Goal: Task Accomplishment & Management: Manage account settings

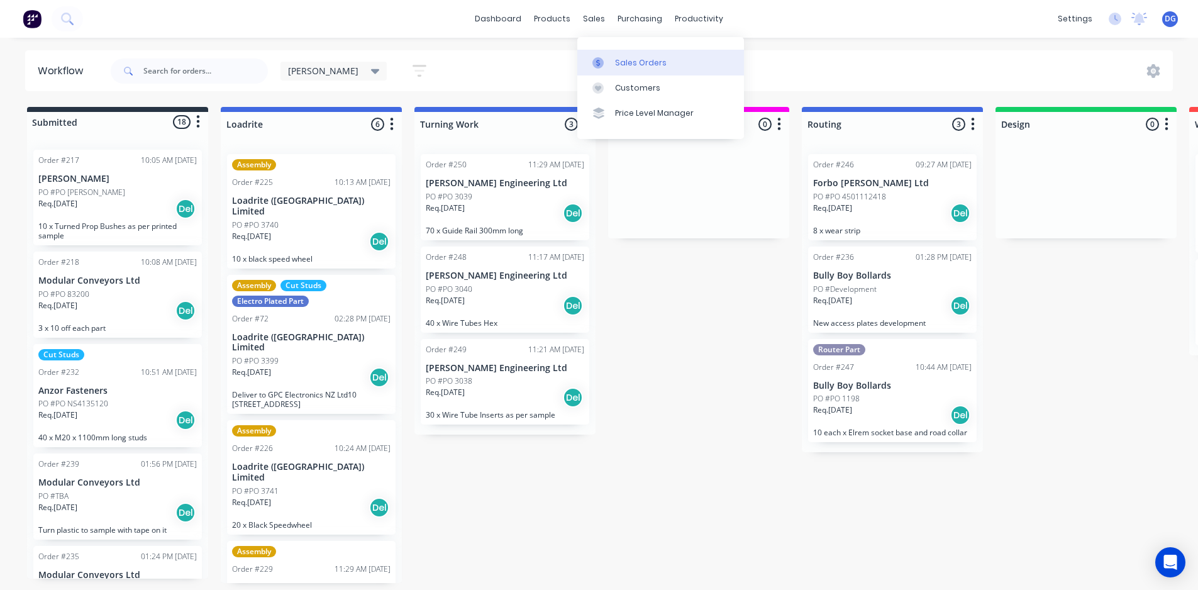
scroll to position [614, 0]
click at [631, 62] on div "Sales Orders" at bounding box center [641, 62] width 52 height 11
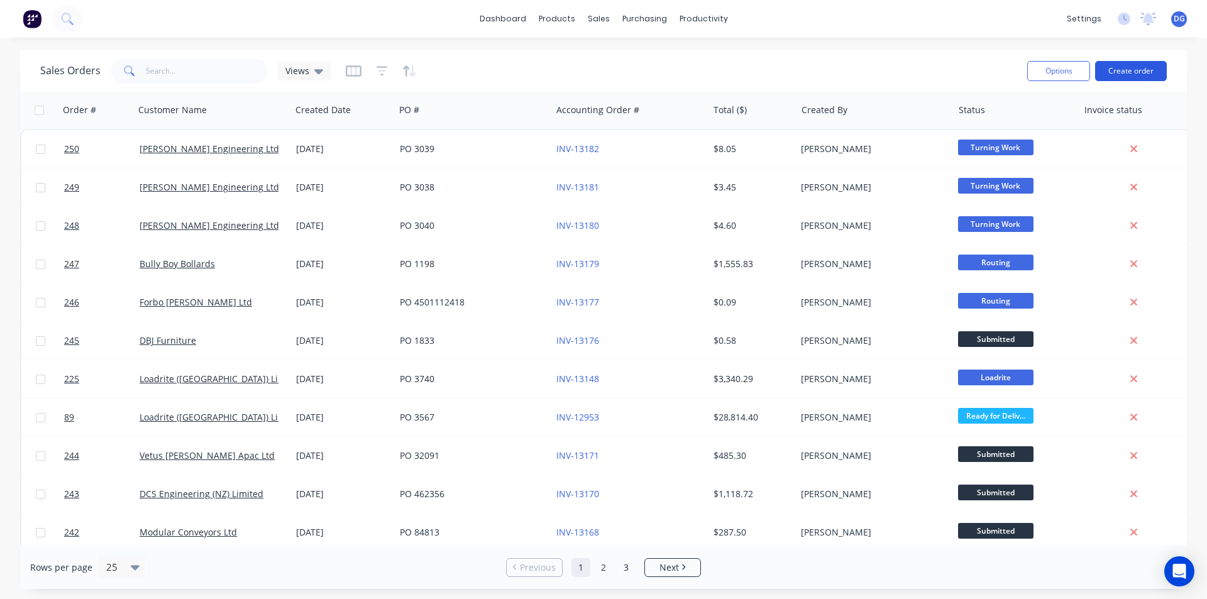
click at [1131, 74] on button "Create order" at bounding box center [1131, 71] width 72 height 20
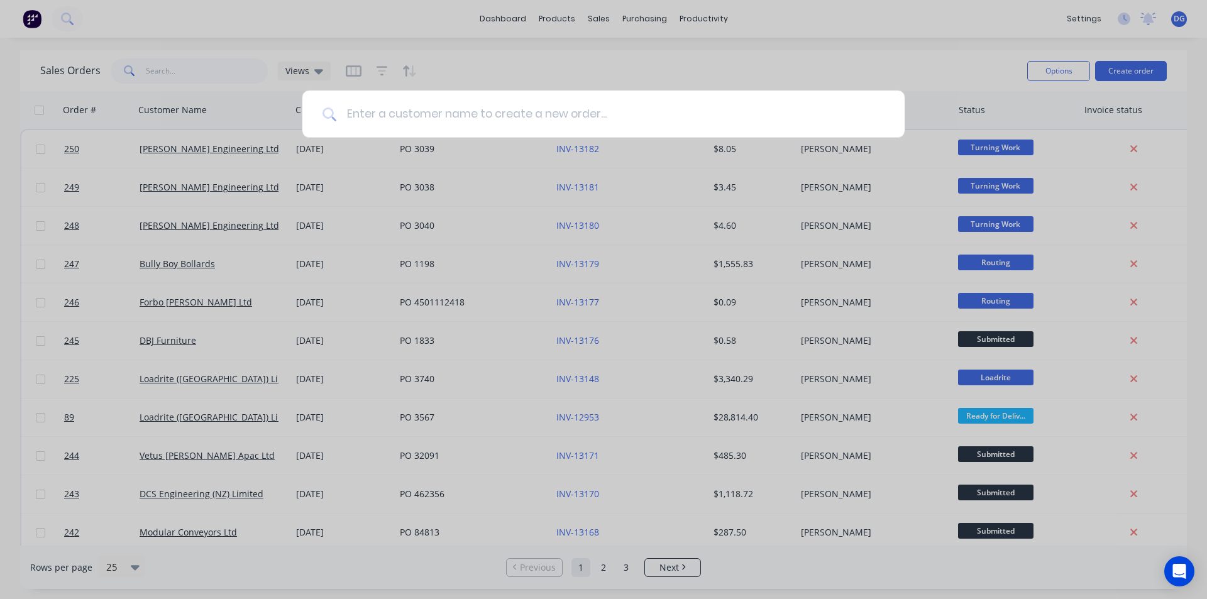
click at [519, 116] on input at bounding box center [610, 114] width 548 height 47
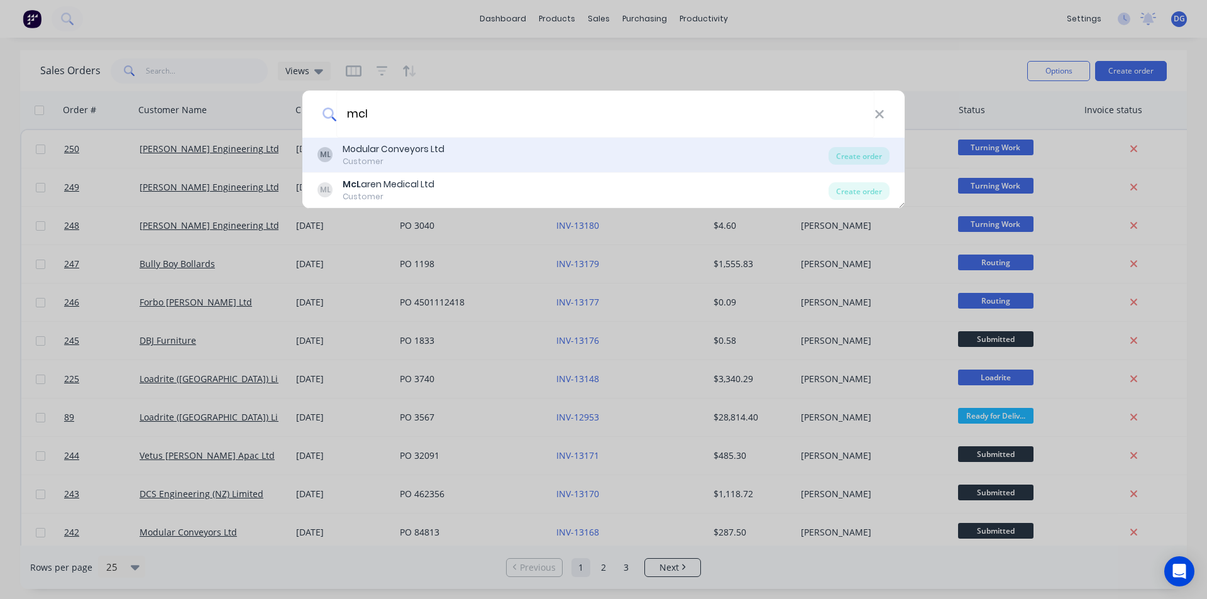
type input "mcl"
click at [431, 152] on div "Modular Conveyors Ltd" at bounding box center [394, 149] width 102 height 13
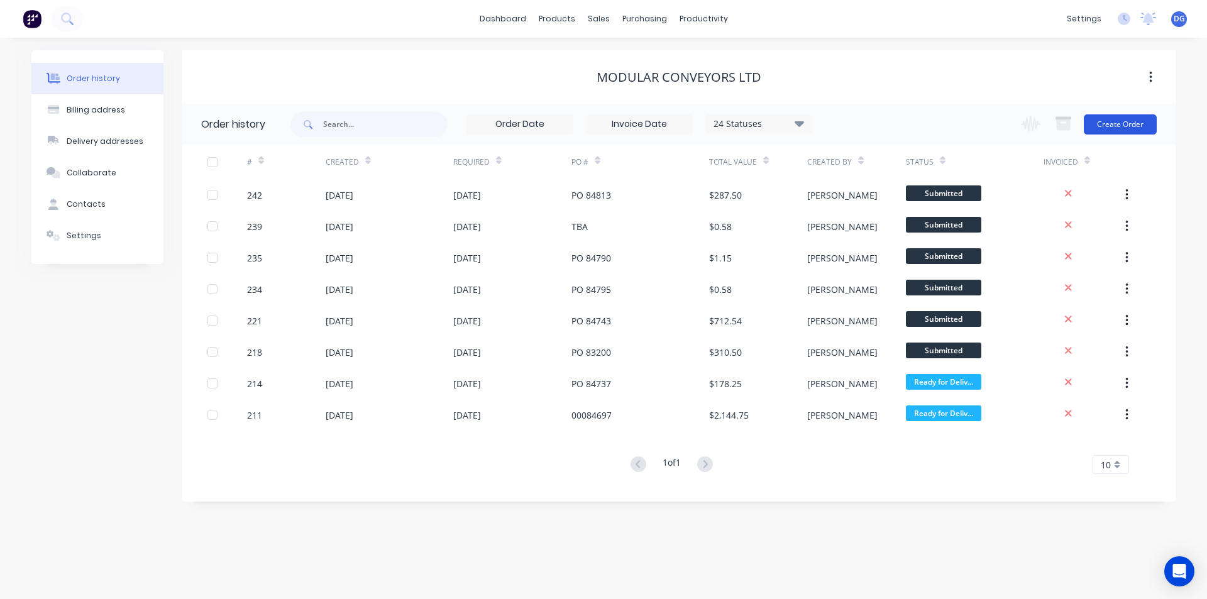
click at [1114, 125] on button "Create Order" at bounding box center [1120, 124] width 73 height 20
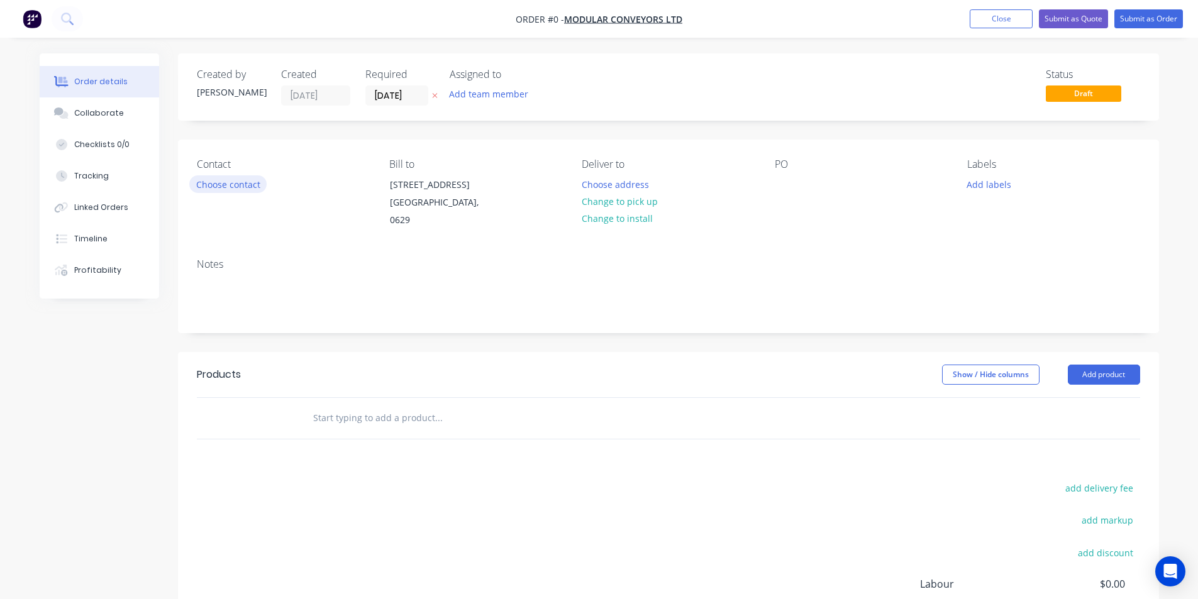
click at [231, 182] on button "Choose contact" at bounding box center [227, 183] width 77 height 17
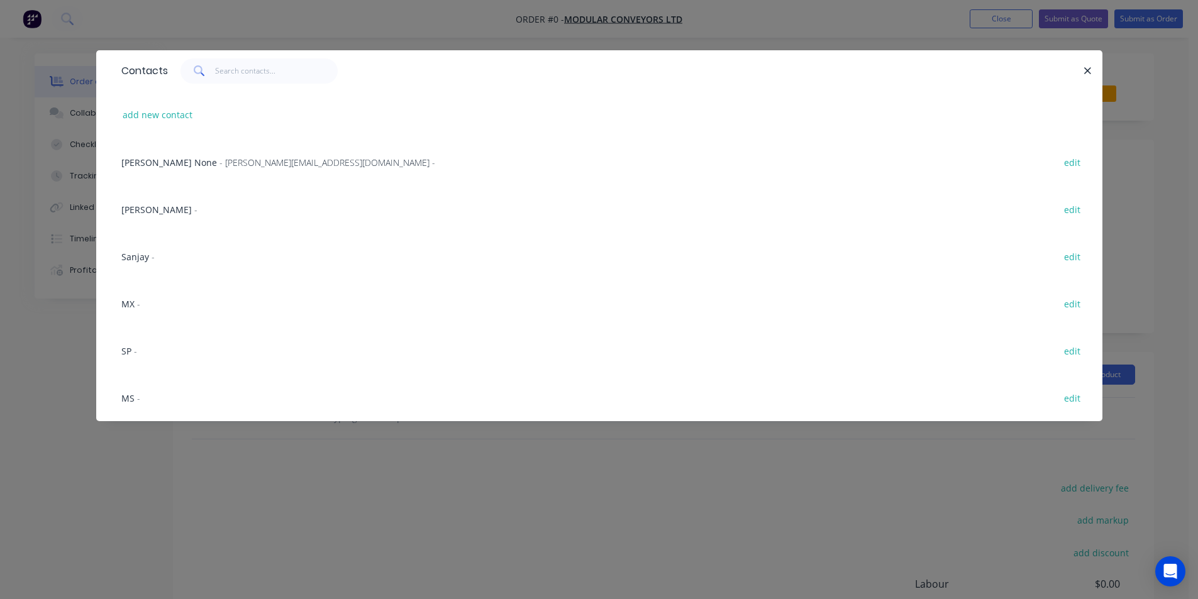
click at [134, 395] on div "MS -" at bounding box center [130, 398] width 19 height 13
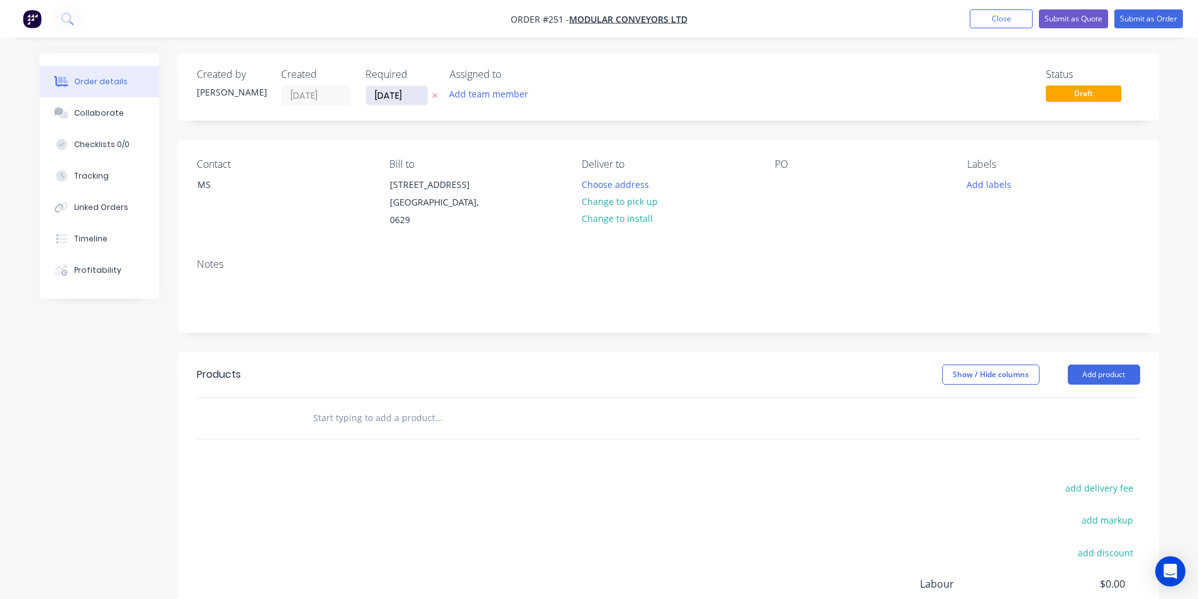
click at [407, 96] on input "[DATE]" at bounding box center [397, 95] width 62 height 19
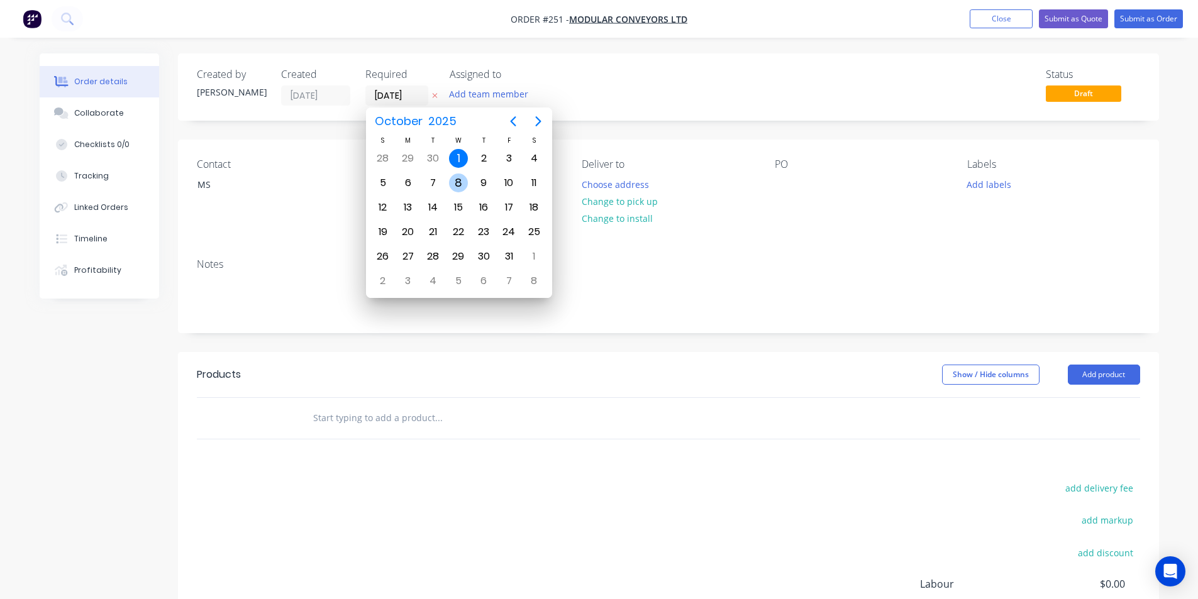
click at [462, 184] on div "8" at bounding box center [458, 183] width 19 height 19
type input "[DATE]"
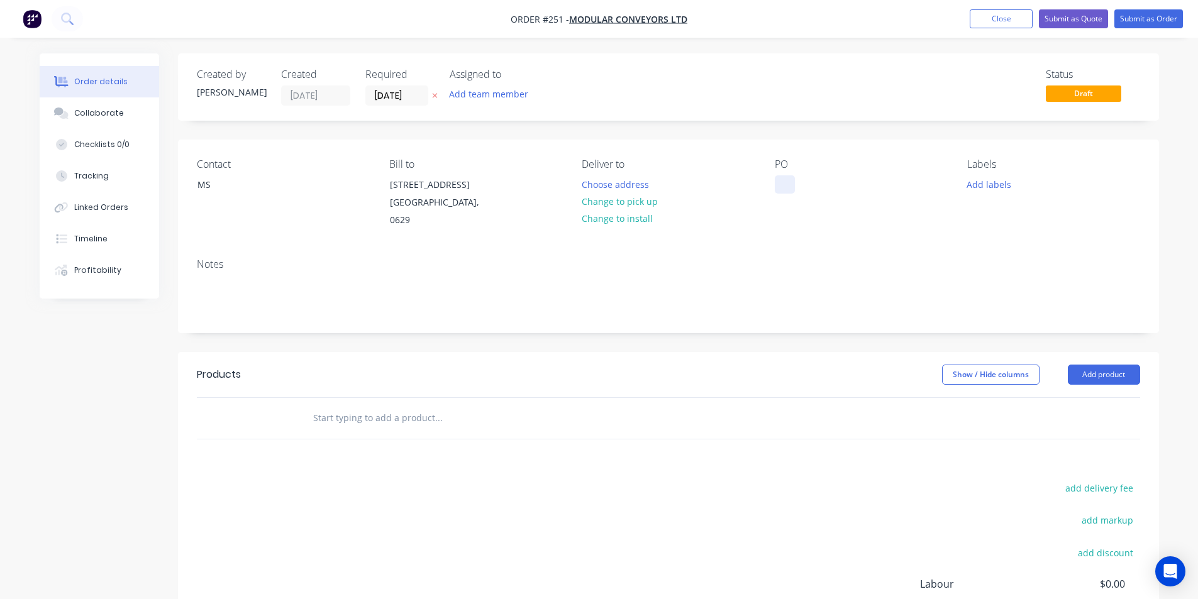
click at [783, 181] on div at bounding box center [785, 184] width 20 height 18
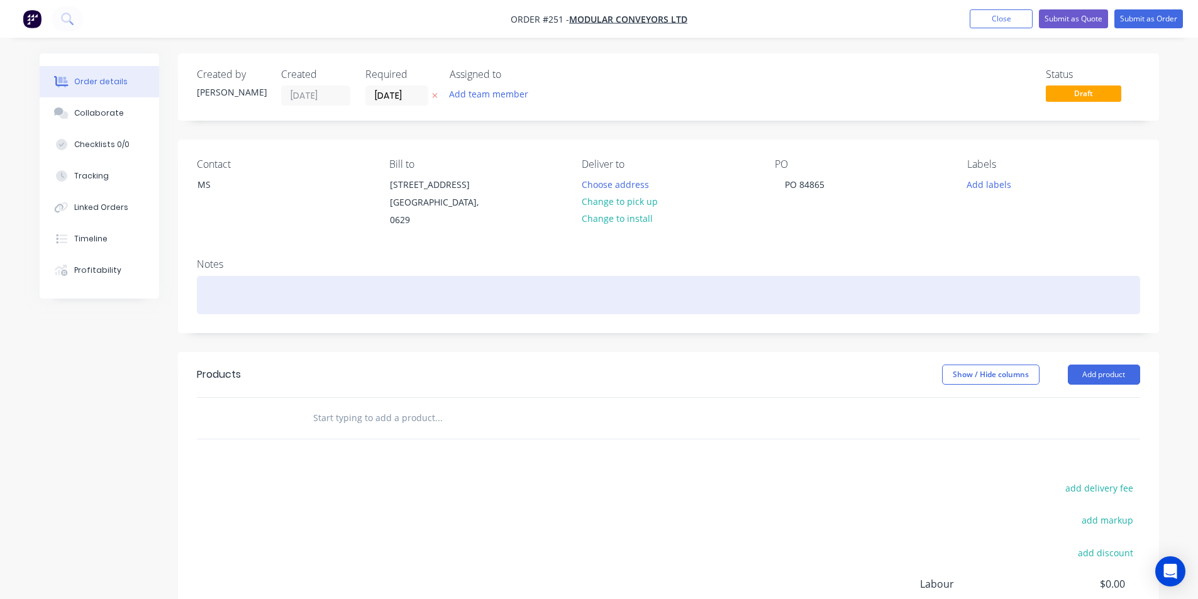
drag, startPoint x: 228, startPoint y: 274, endPoint x: 231, endPoint y: 294, distance: 21.0
click at [229, 281] on div "Notes" at bounding box center [668, 290] width 981 height 84
click at [231, 297] on div at bounding box center [668, 295] width 943 height 38
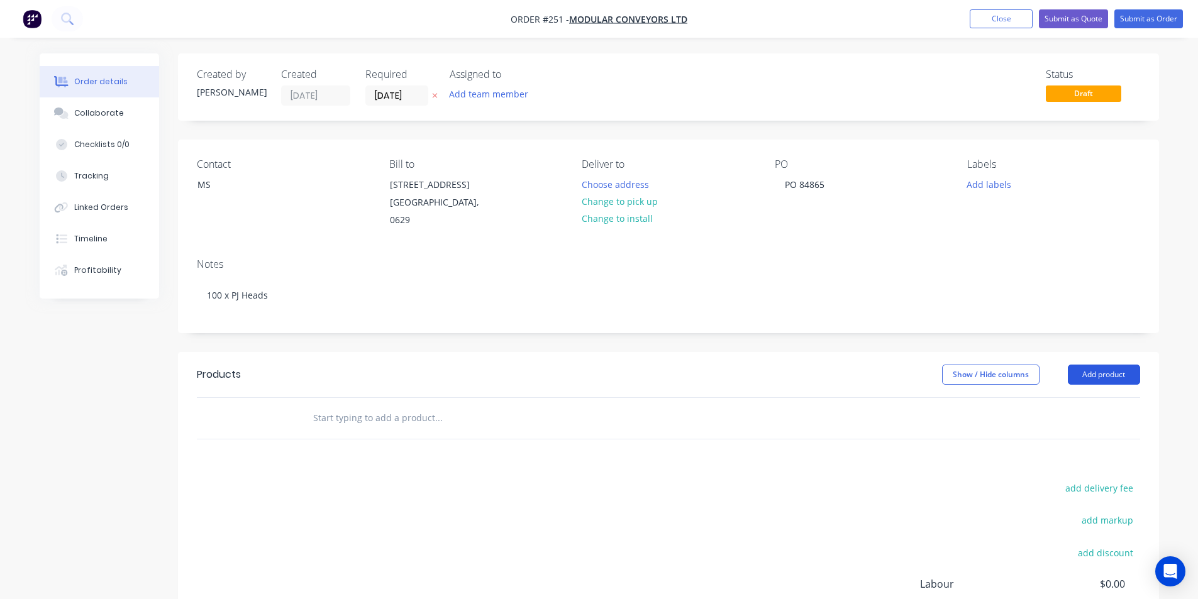
click at [1107, 376] on button "Add product" at bounding box center [1104, 375] width 72 height 20
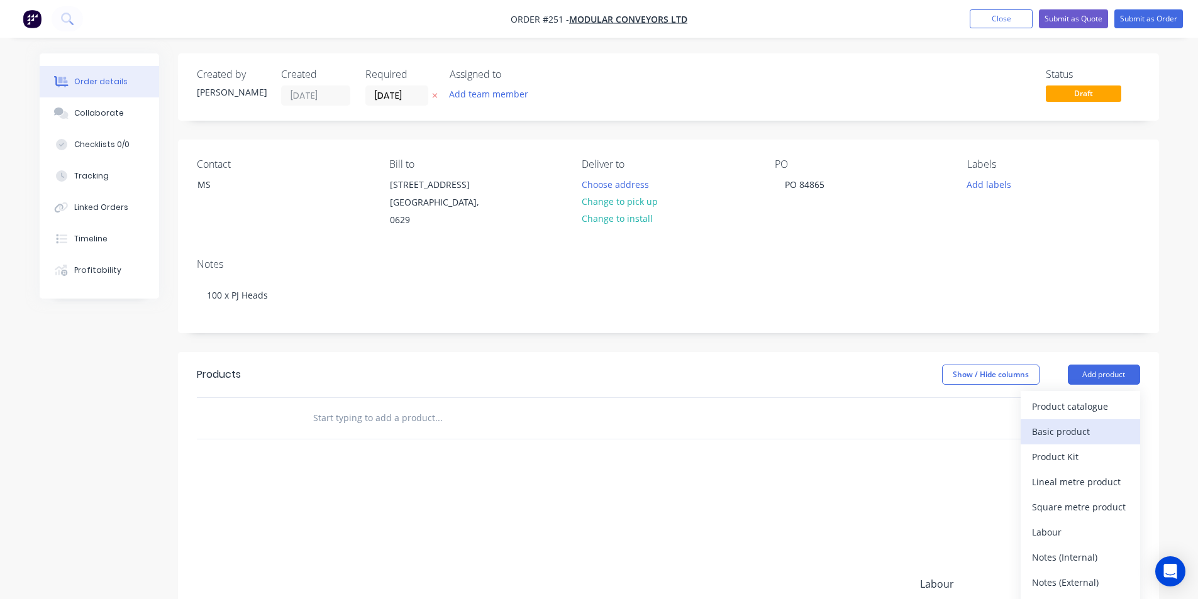
click at [1083, 433] on div "Basic product" at bounding box center [1080, 432] width 97 height 18
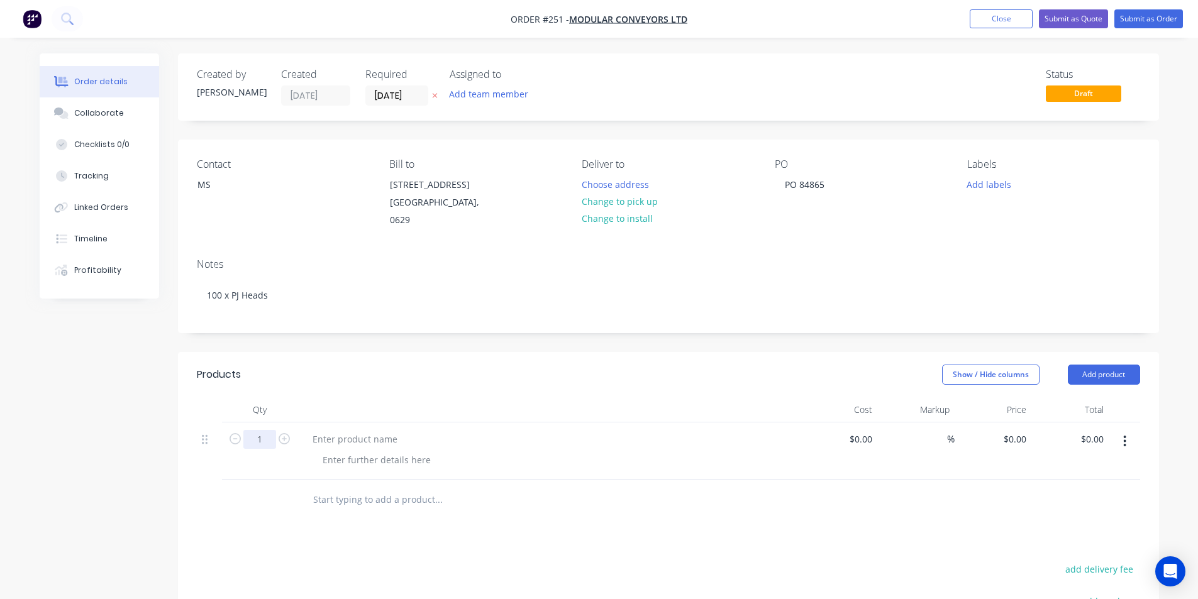
click at [260, 437] on input "1" at bounding box center [259, 439] width 33 height 19
type input "100"
click at [345, 436] on div at bounding box center [354, 439] width 105 height 18
click at [1005, 437] on div "0 $0.00" at bounding box center [992, 451] width 77 height 57
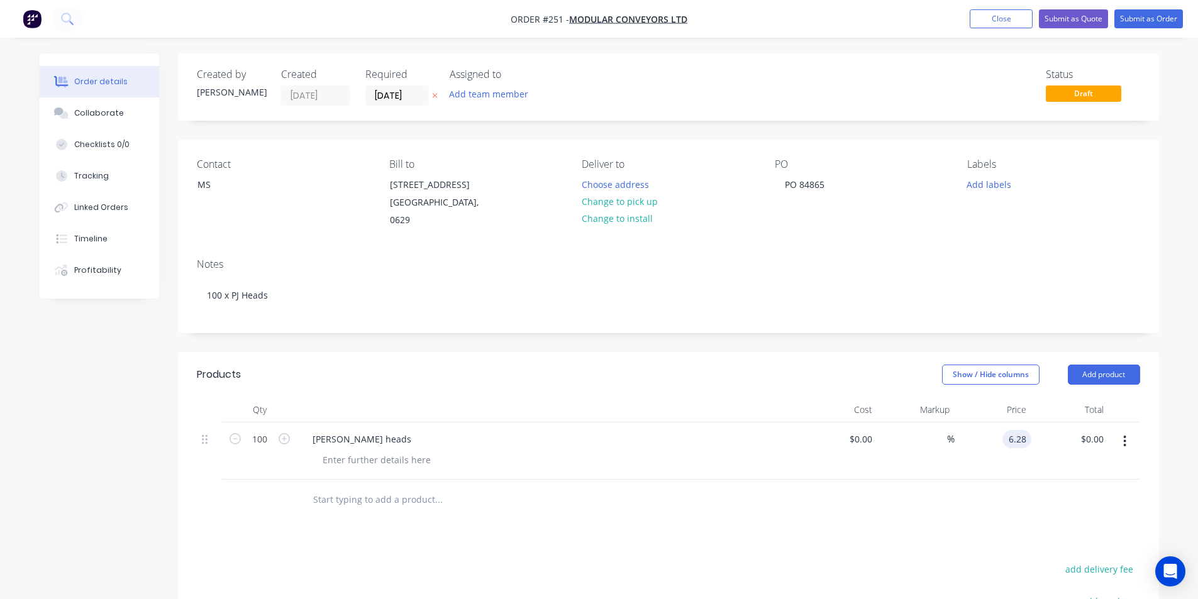
type input "$6.28"
type input "$628.00"
click at [987, 183] on button "Add labels" at bounding box center [989, 183] width 58 height 17
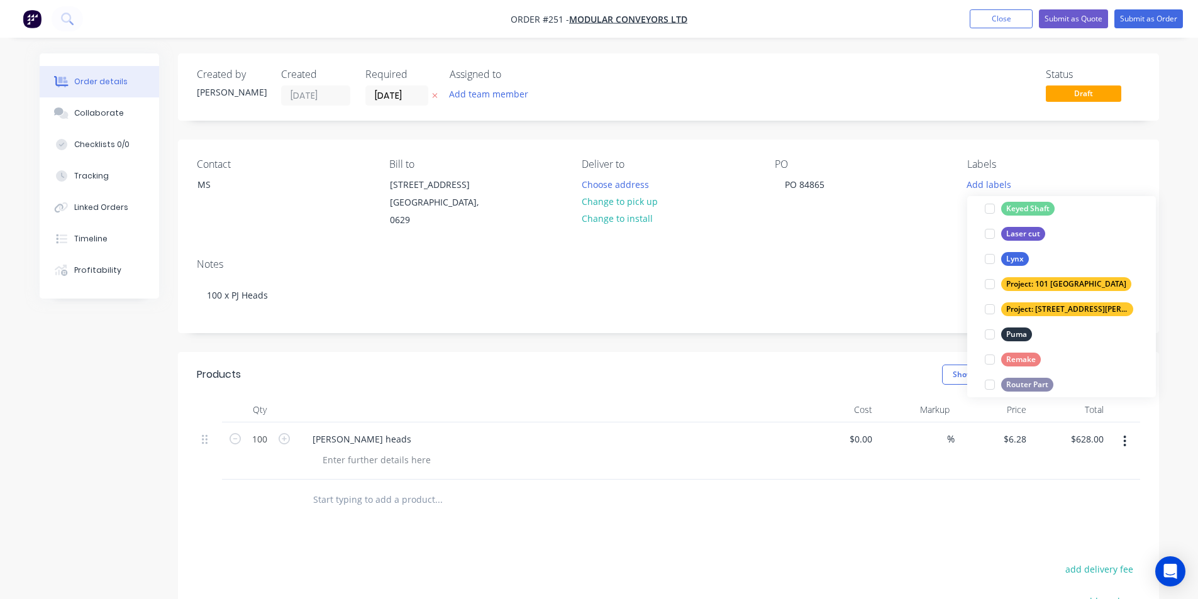
scroll to position [503, 0]
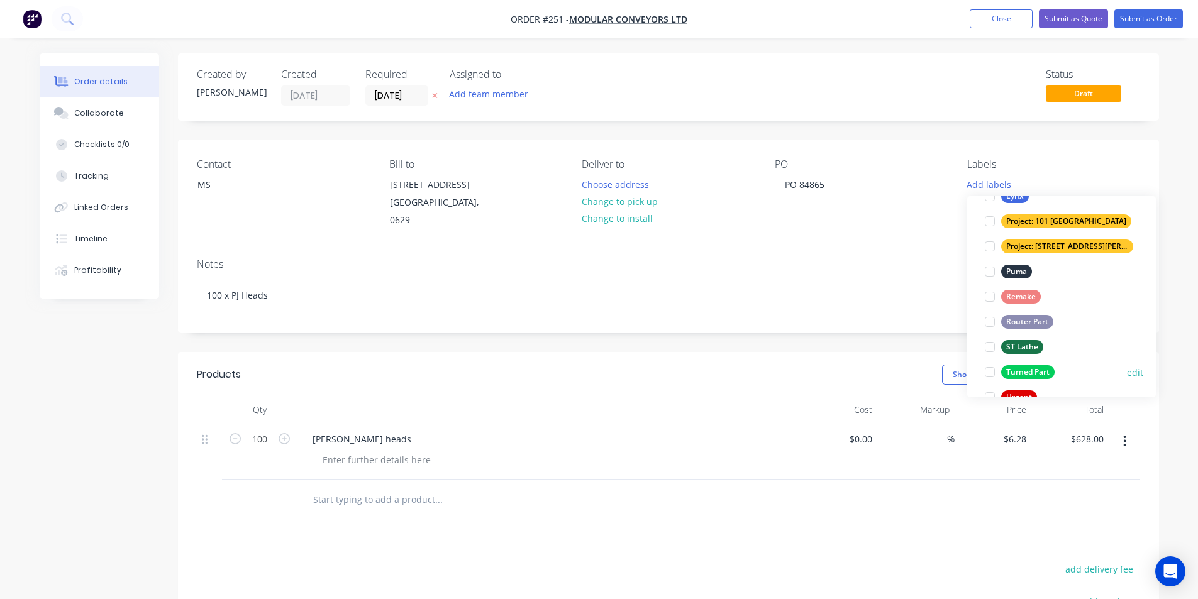
click at [1032, 372] on div "Turned Part" at bounding box center [1027, 372] width 53 height 14
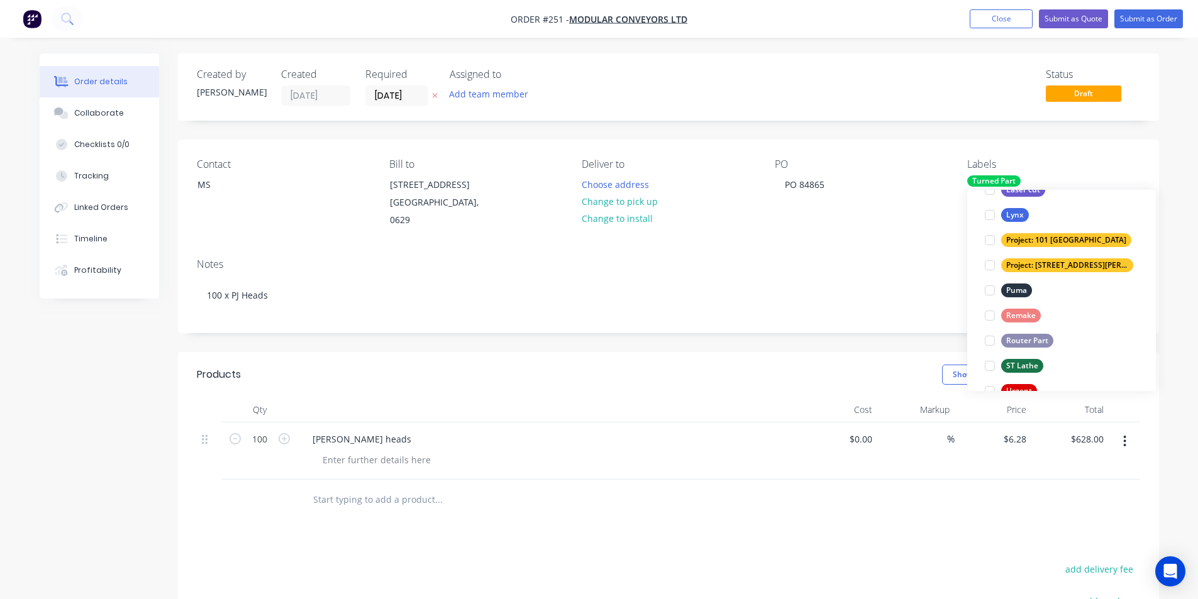
scroll to position [0, 0]
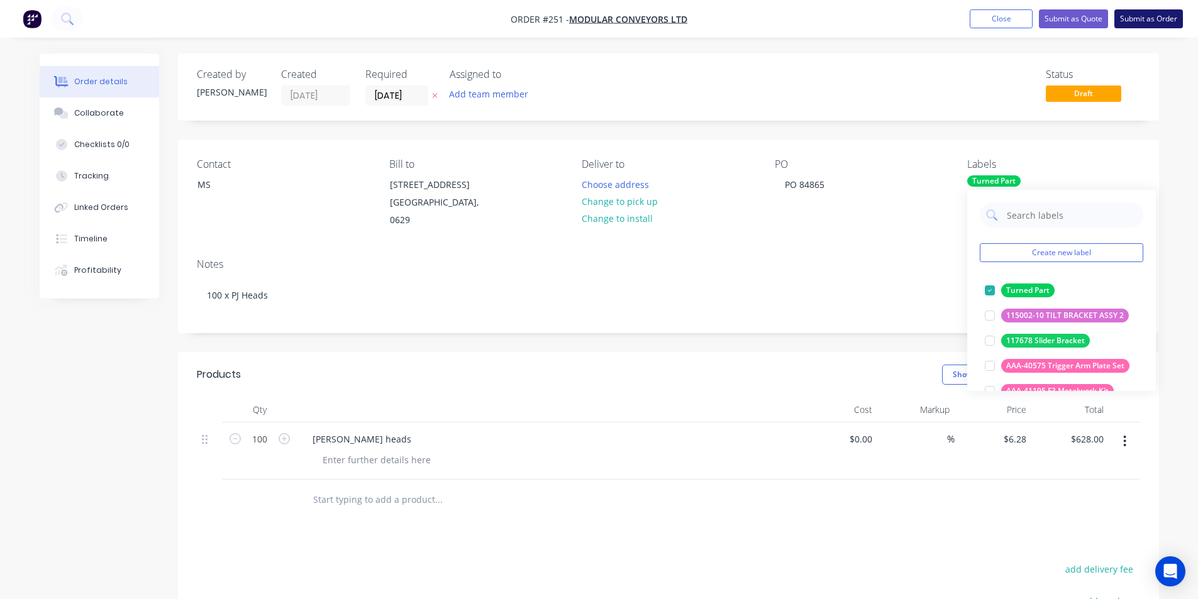
click at [1133, 20] on button "Submit as Order" at bounding box center [1148, 18] width 69 height 19
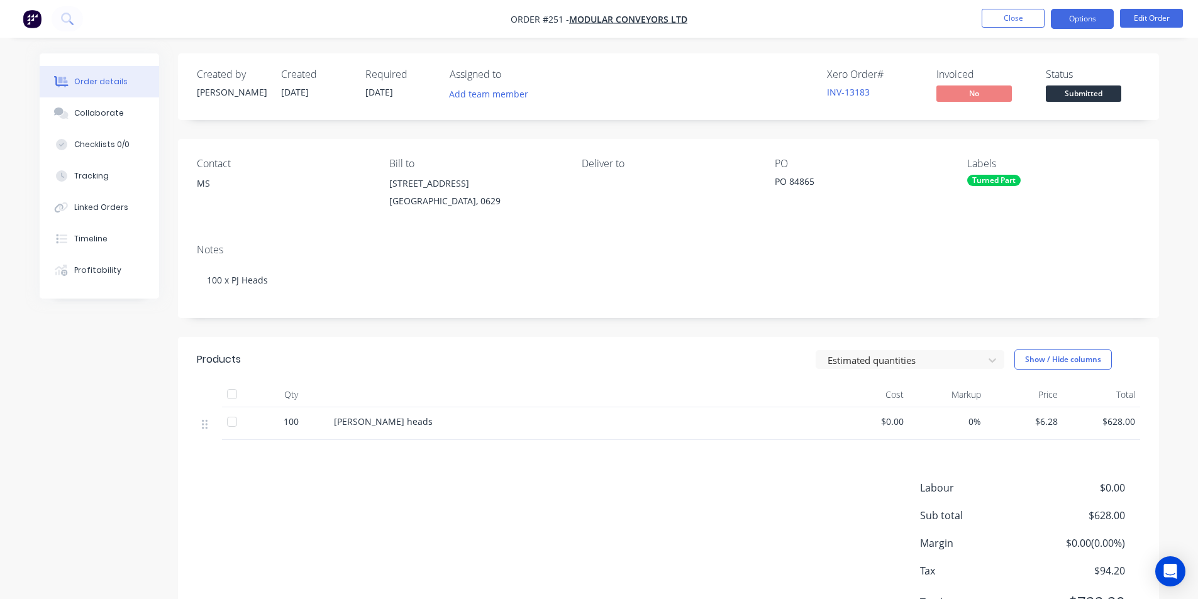
click at [1083, 21] on button "Options" at bounding box center [1082, 19] width 63 height 20
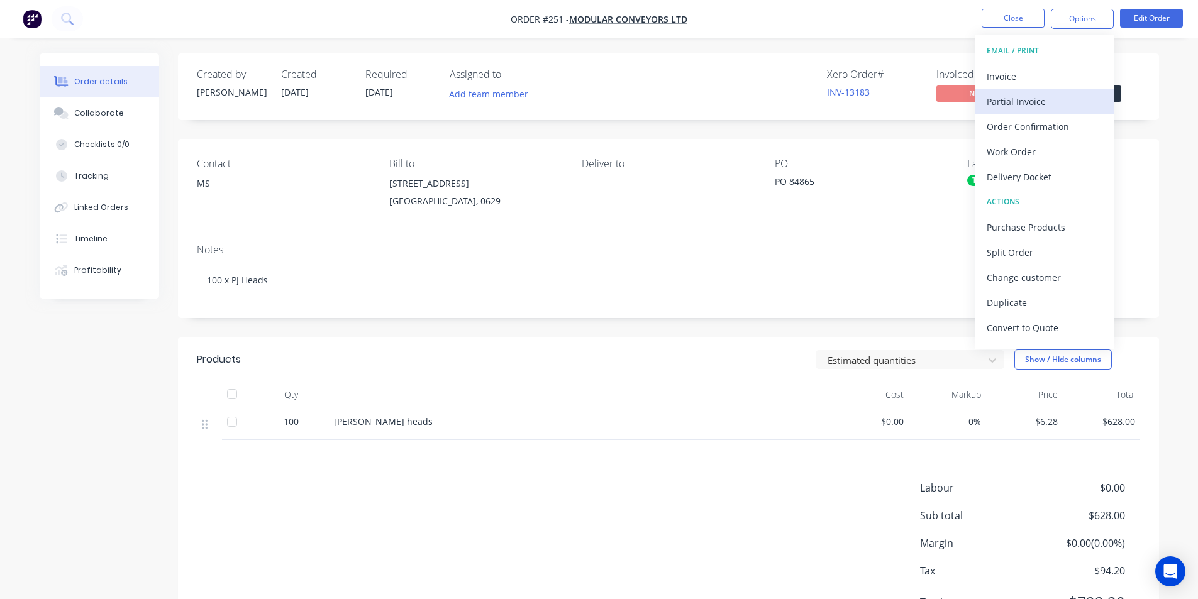
click at [1046, 104] on div "Partial Invoice" at bounding box center [1045, 101] width 116 height 18
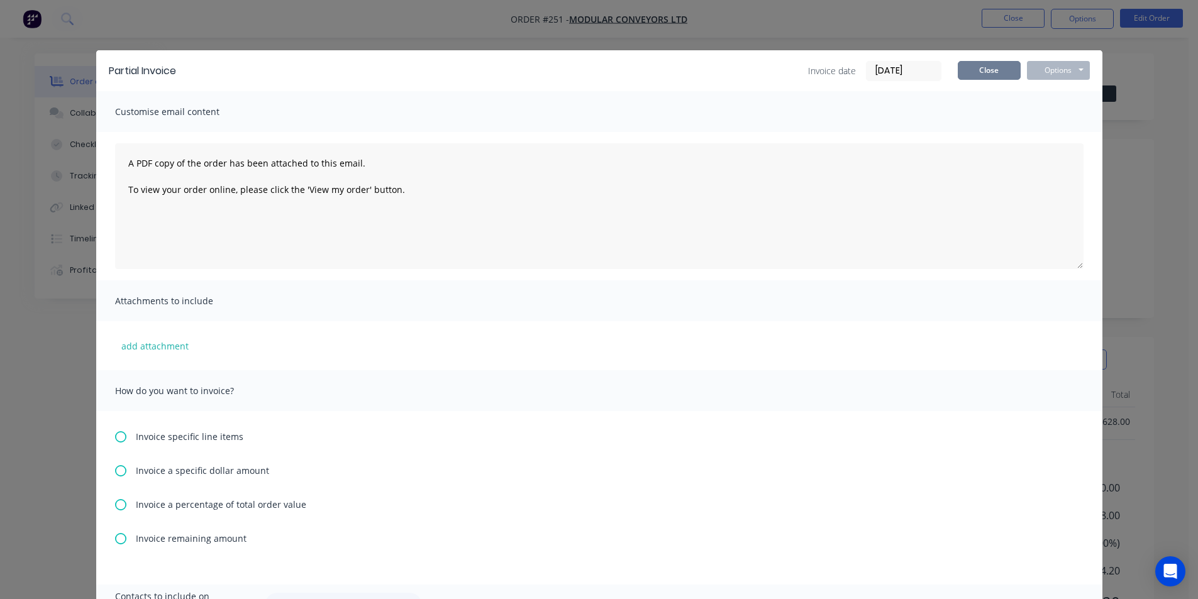
click at [981, 75] on button "Close" at bounding box center [989, 70] width 63 height 19
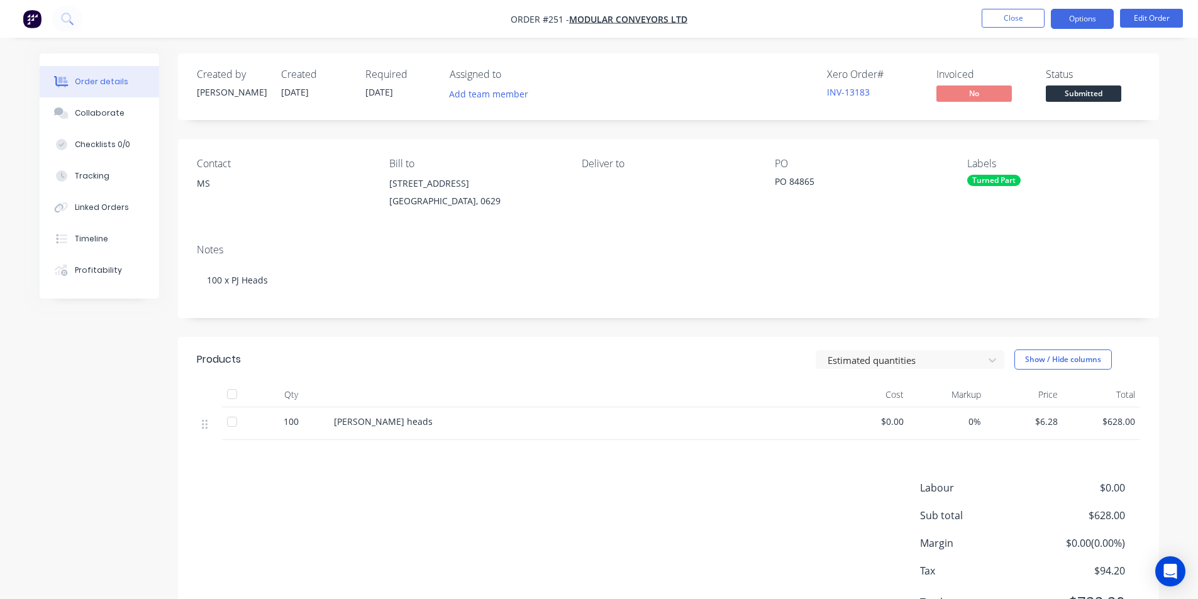
click at [1086, 21] on button "Options" at bounding box center [1082, 19] width 63 height 20
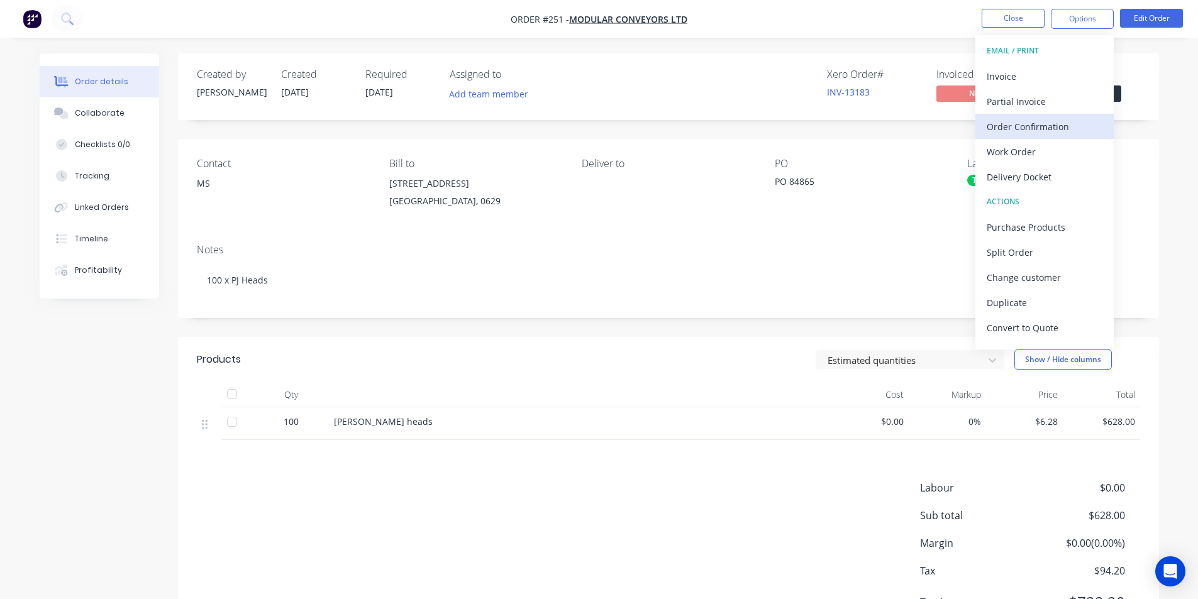
click at [1020, 124] on div "Order Confirmation" at bounding box center [1045, 127] width 116 height 18
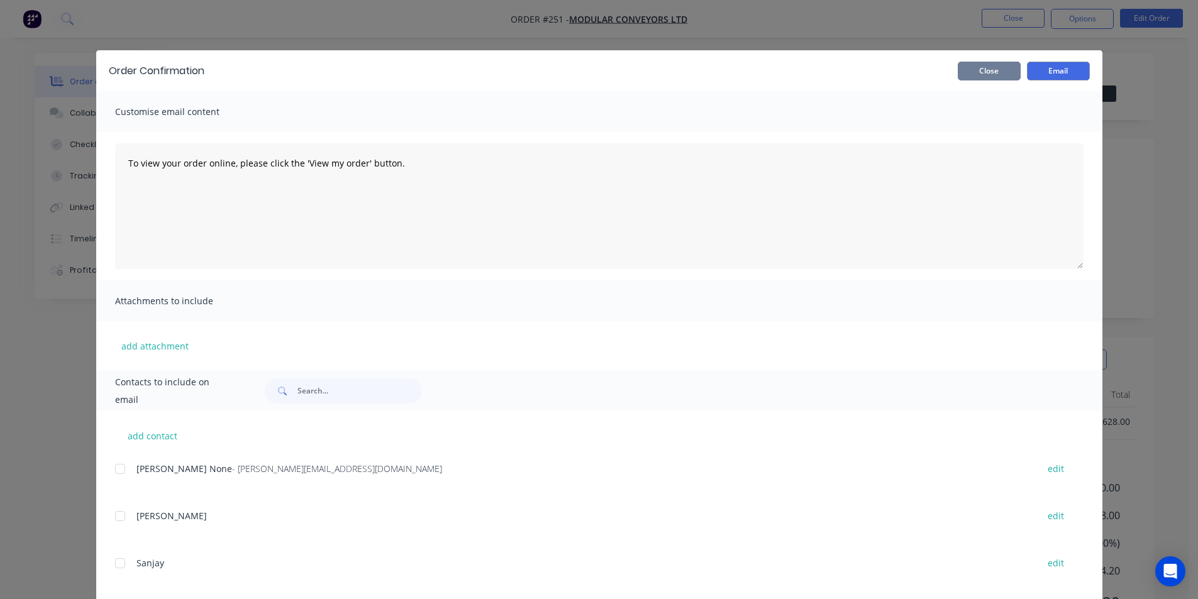
click at [990, 74] on button "Close" at bounding box center [989, 71] width 63 height 19
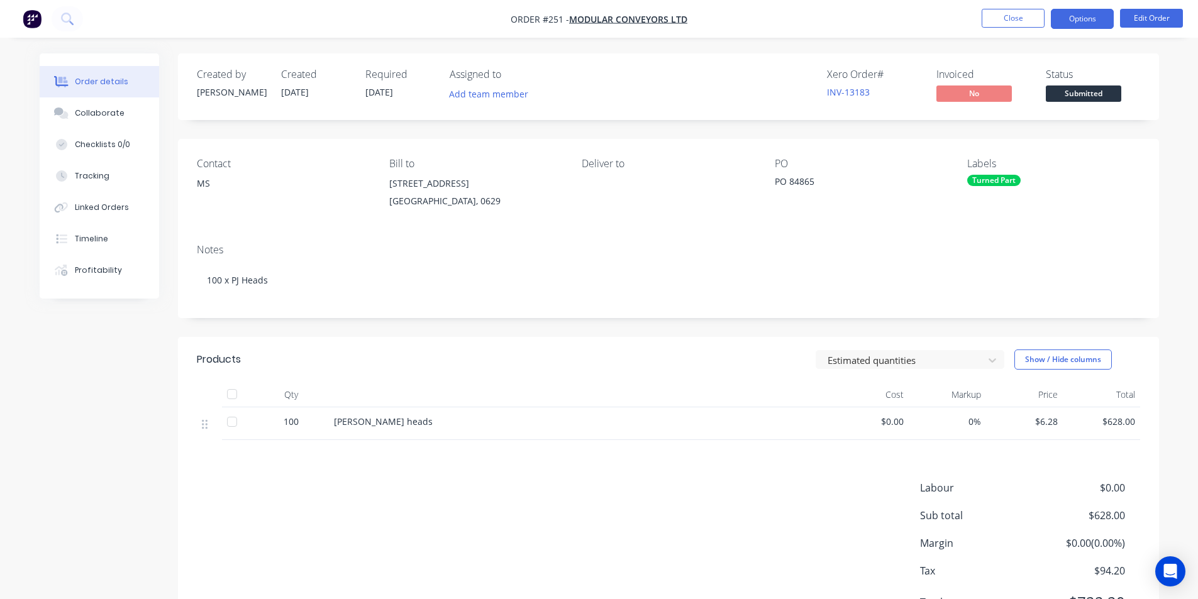
click at [1077, 19] on button "Options" at bounding box center [1082, 19] width 63 height 20
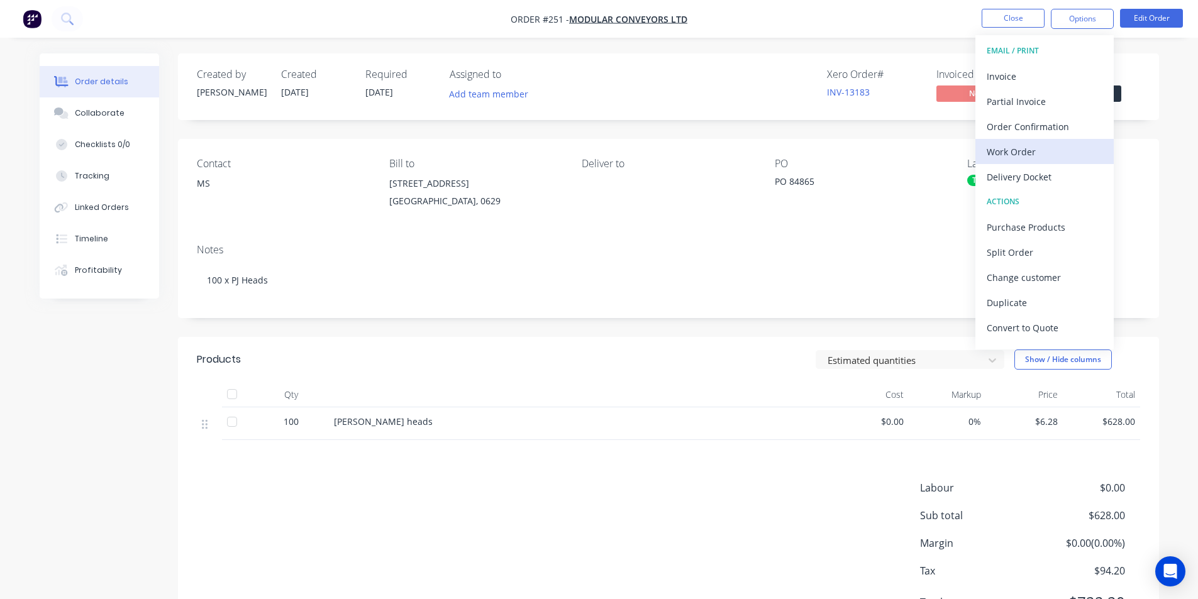
click at [1024, 155] on div "Work Order" at bounding box center [1045, 152] width 116 height 18
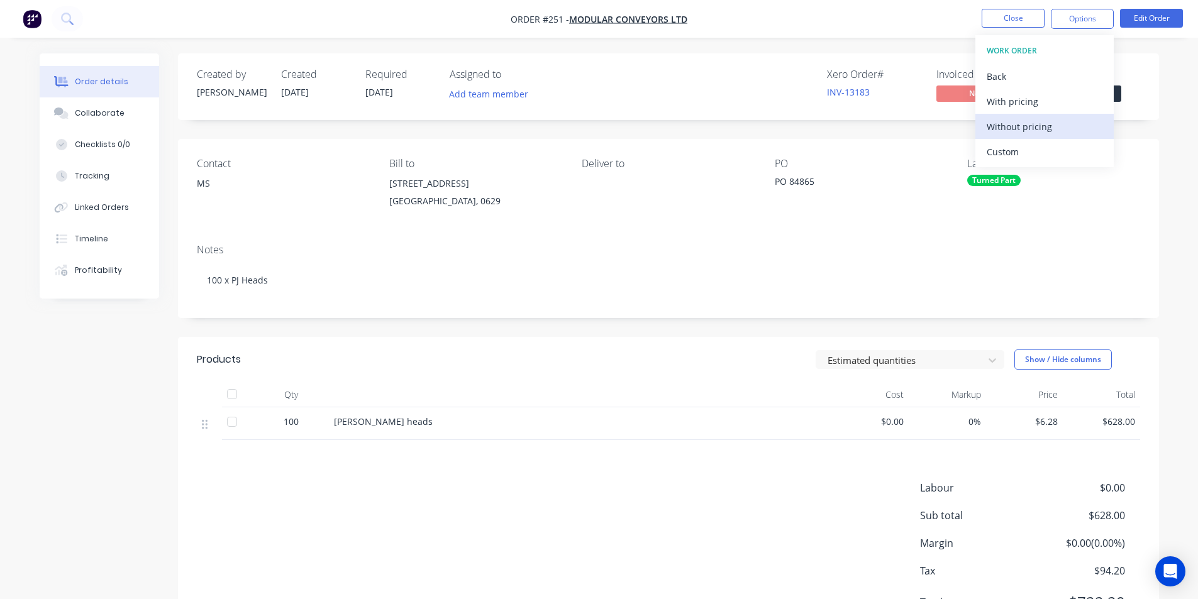
click at [1018, 123] on div "Without pricing" at bounding box center [1045, 127] width 116 height 18
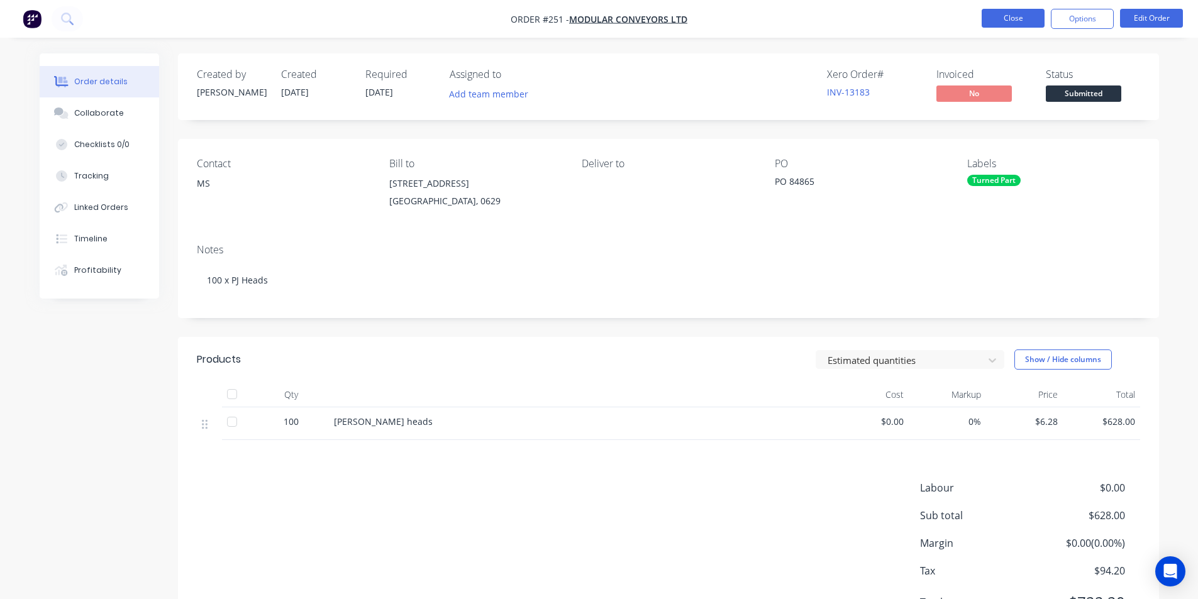
click at [1002, 19] on button "Close" at bounding box center [1012, 18] width 63 height 19
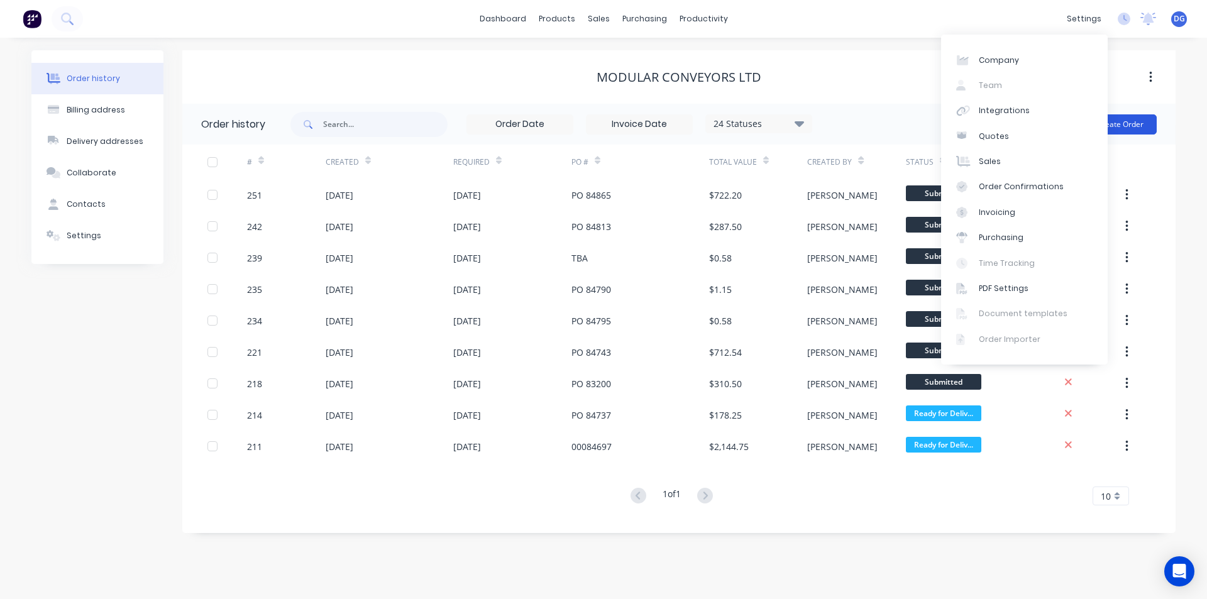
click at [1129, 125] on button "Create Order" at bounding box center [1120, 124] width 73 height 20
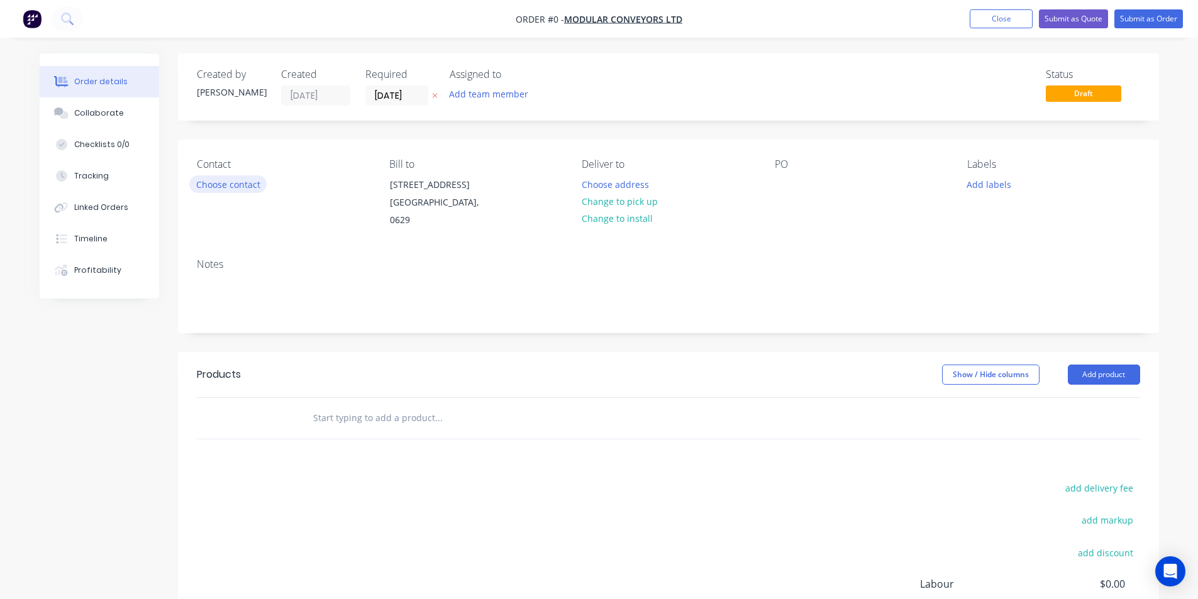
click at [219, 185] on button "Choose contact" at bounding box center [227, 183] width 77 height 17
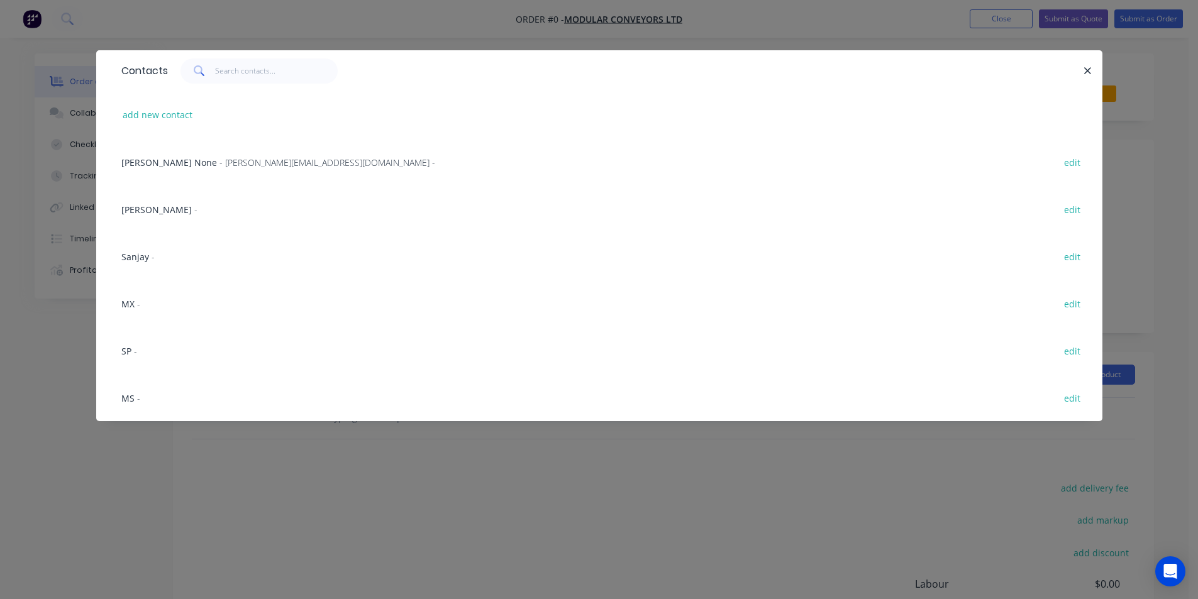
click at [137, 400] on span "-" at bounding box center [138, 398] width 3 height 12
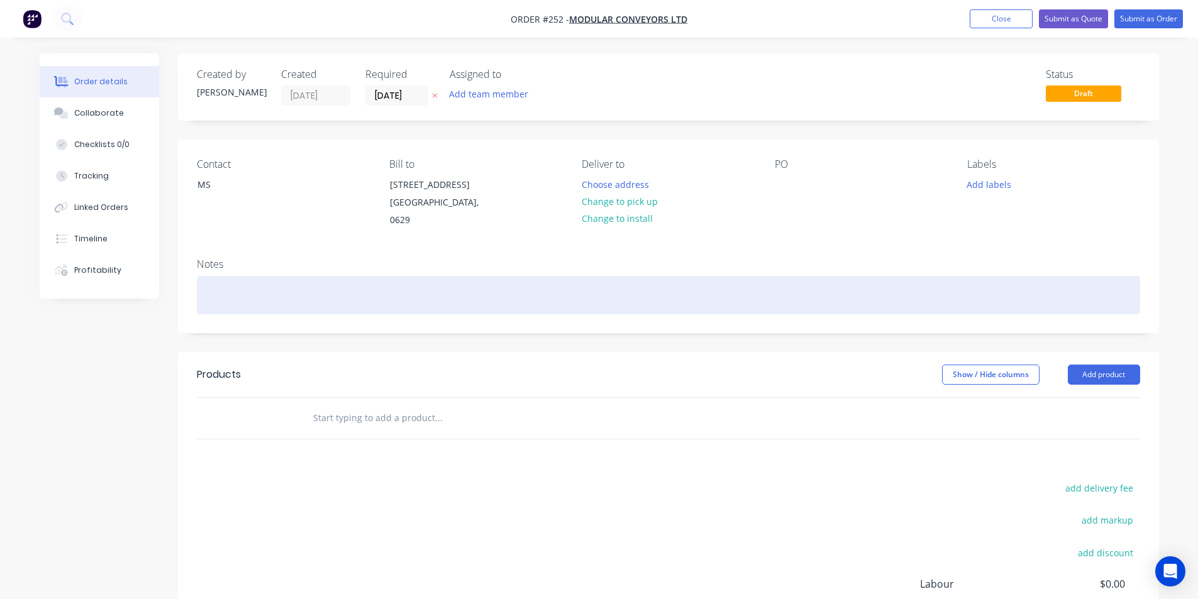
click at [232, 294] on div at bounding box center [668, 295] width 943 height 38
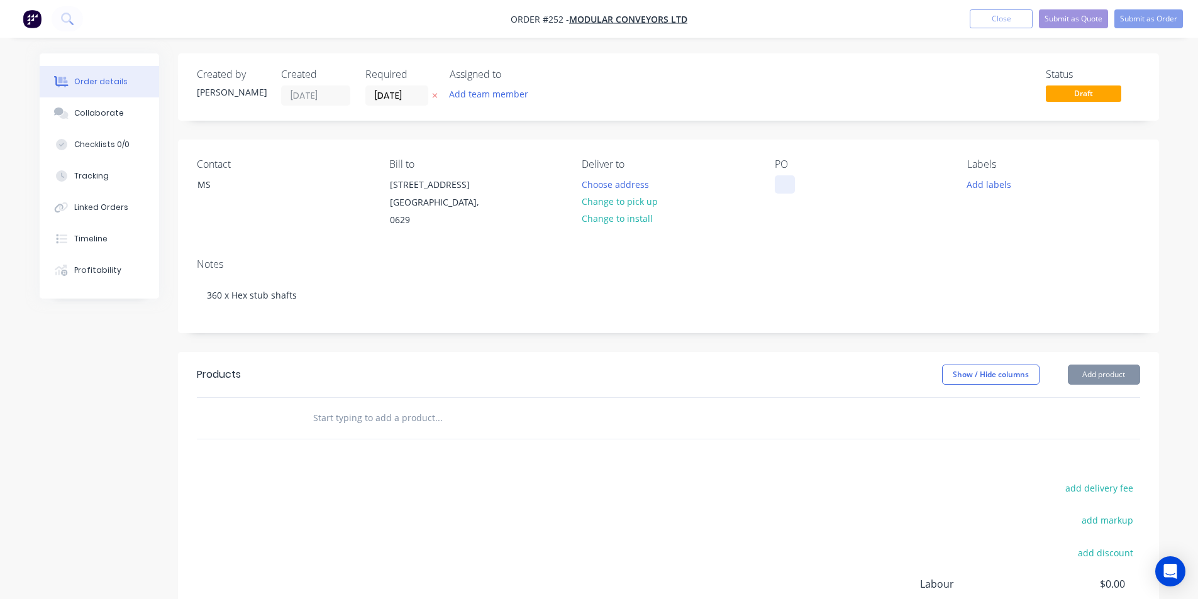
click at [791, 190] on div at bounding box center [785, 184] width 20 height 18
click at [991, 184] on button "Add labels" at bounding box center [989, 183] width 58 height 17
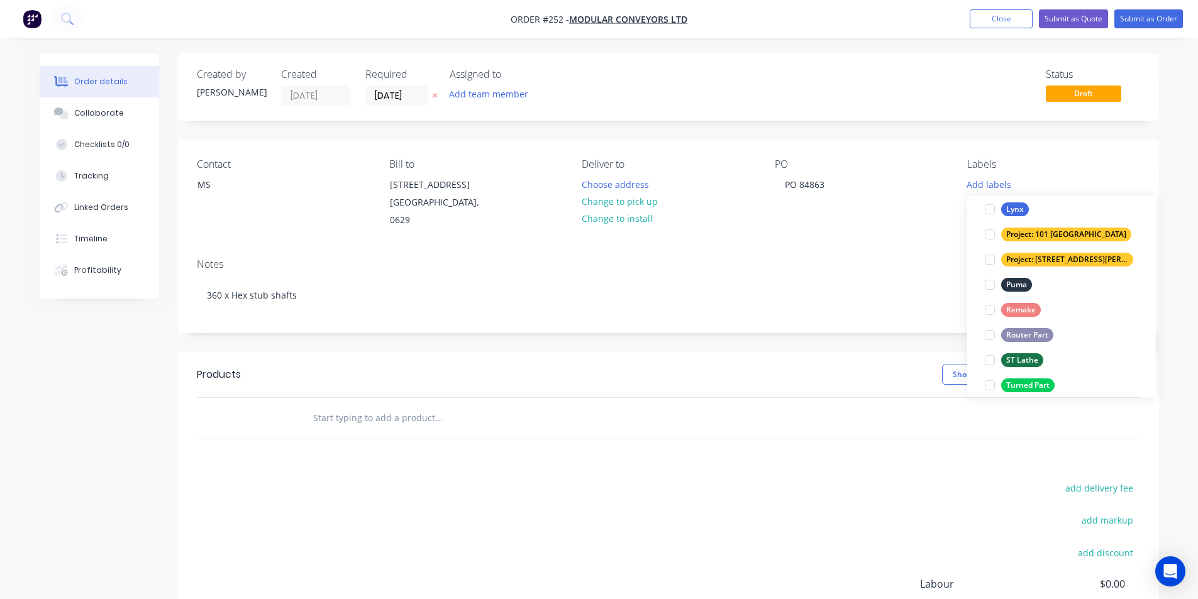
scroll to position [503, 0]
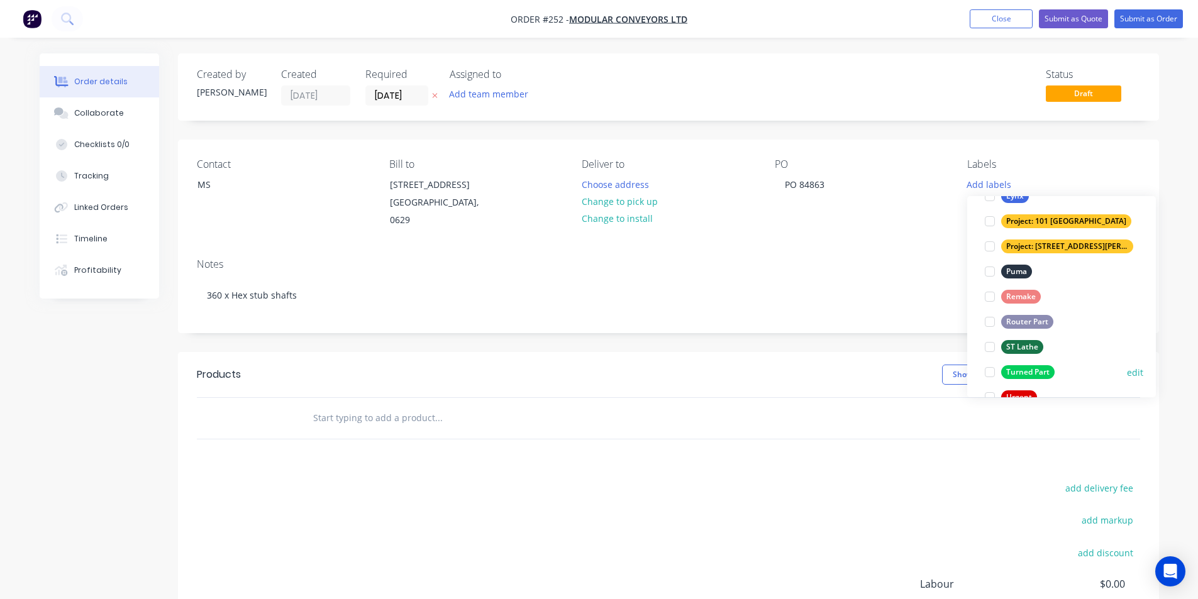
click at [1031, 372] on div "Turned Part" at bounding box center [1027, 372] width 53 height 14
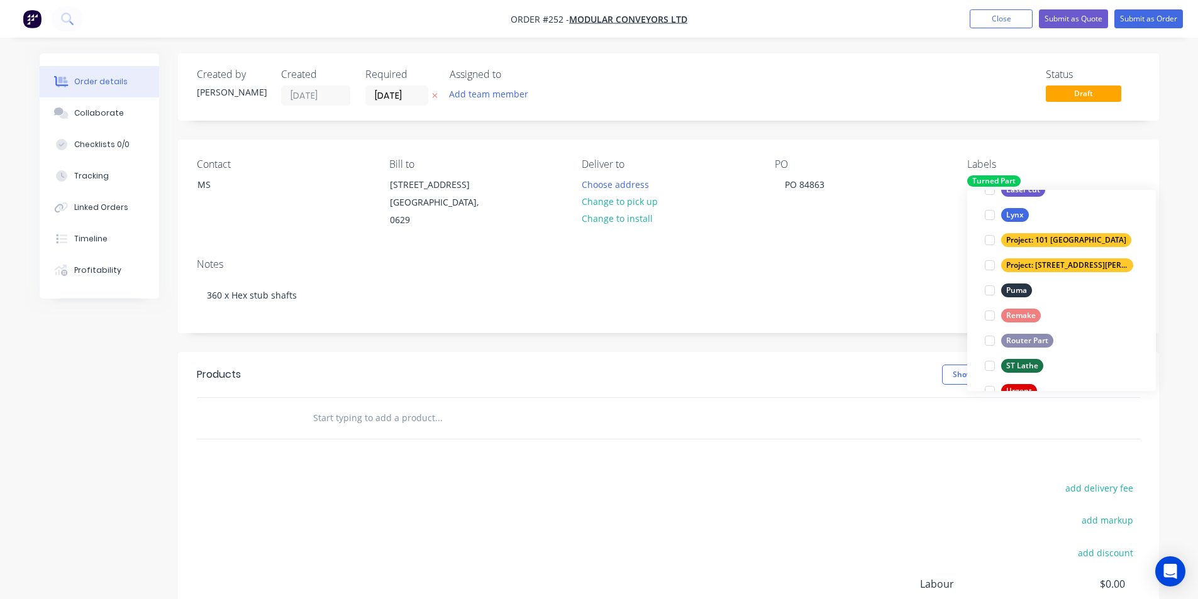
scroll to position [0, 0]
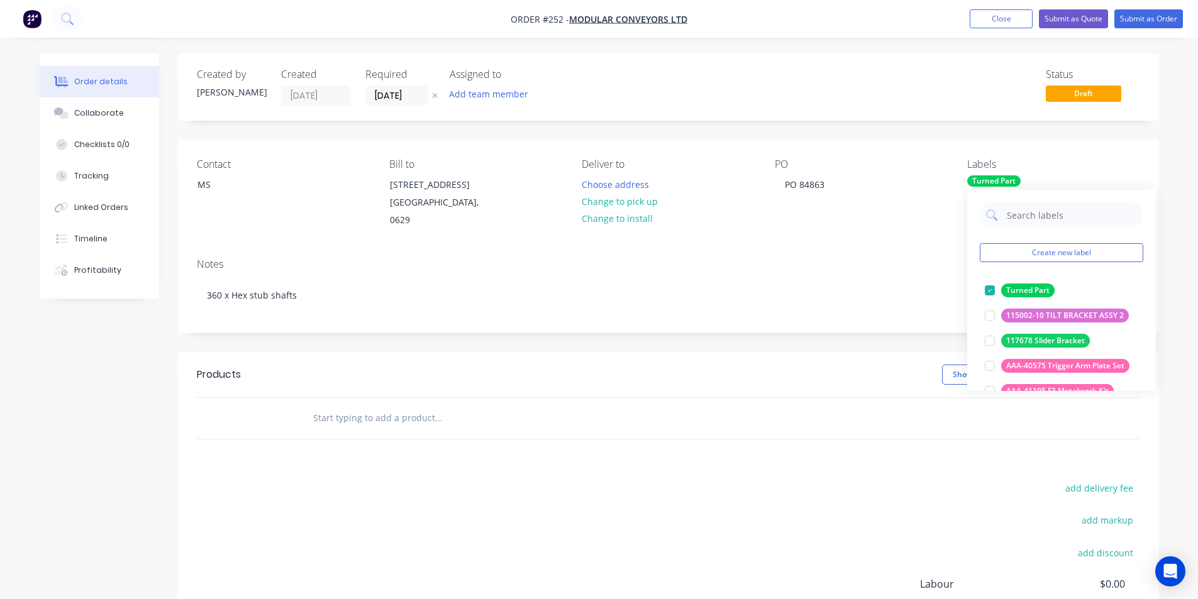
click at [437, 414] on input "text" at bounding box center [438, 418] width 252 height 25
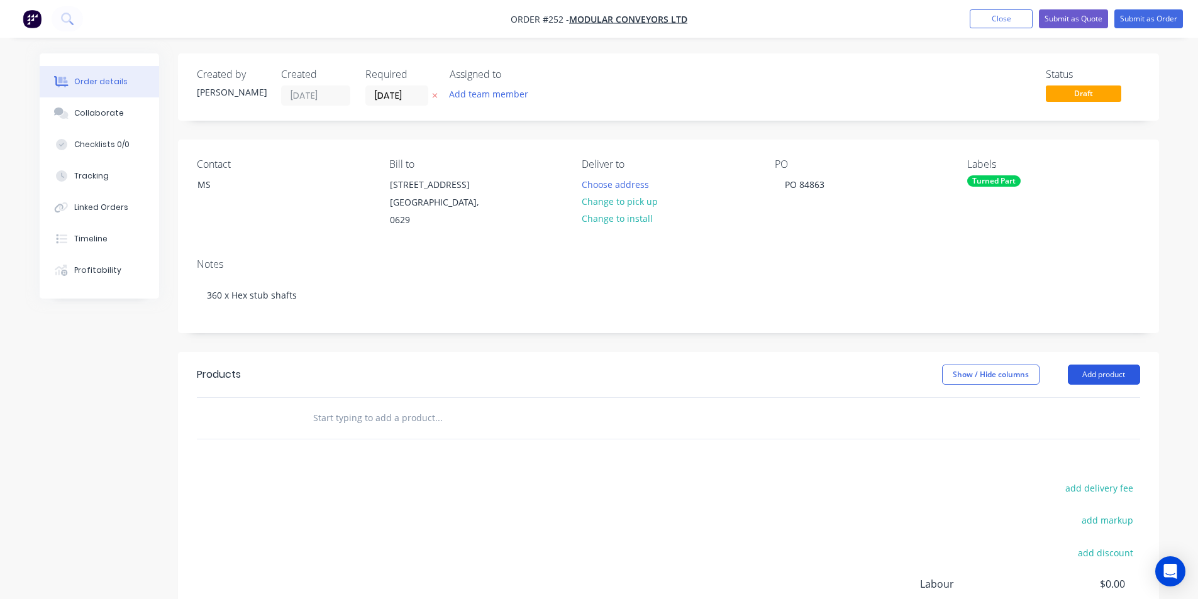
click at [1122, 376] on button "Add product" at bounding box center [1104, 375] width 72 height 20
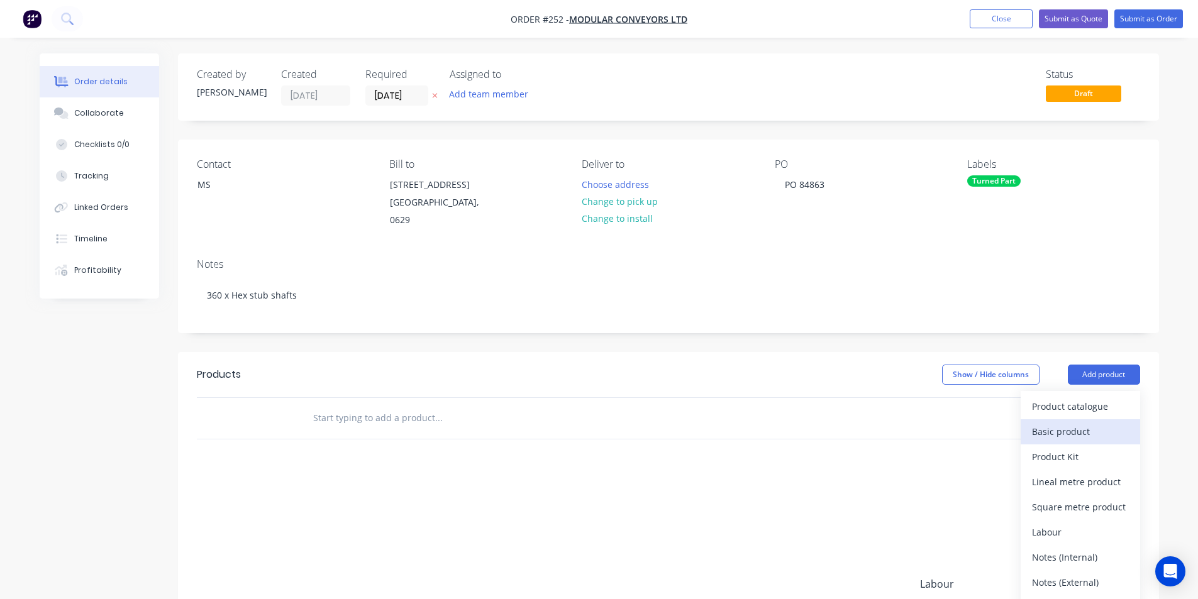
click at [1063, 435] on div "Basic product" at bounding box center [1080, 432] width 97 height 18
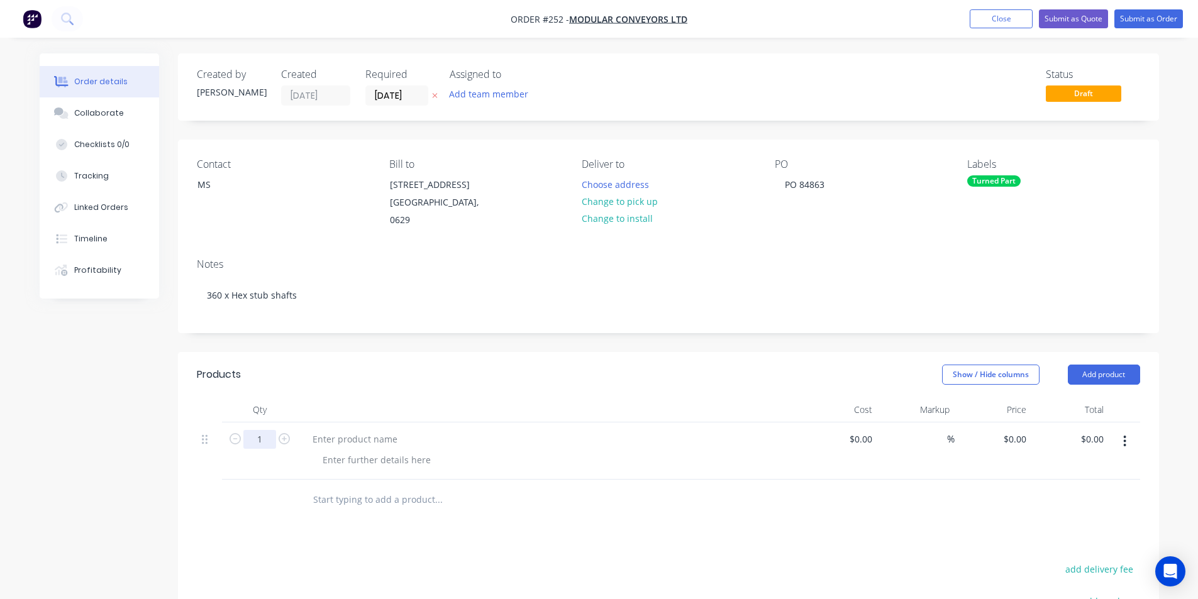
click at [264, 439] on input "1" at bounding box center [259, 439] width 33 height 19
type input "360"
click at [309, 439] on div "SS Hex stub shafts" at bounding box center [351, 439] width 98 height 18
click at [1020, 437] on input "0" at bounding box center [1024, 439] width 14 height 18
type input "$2.70"
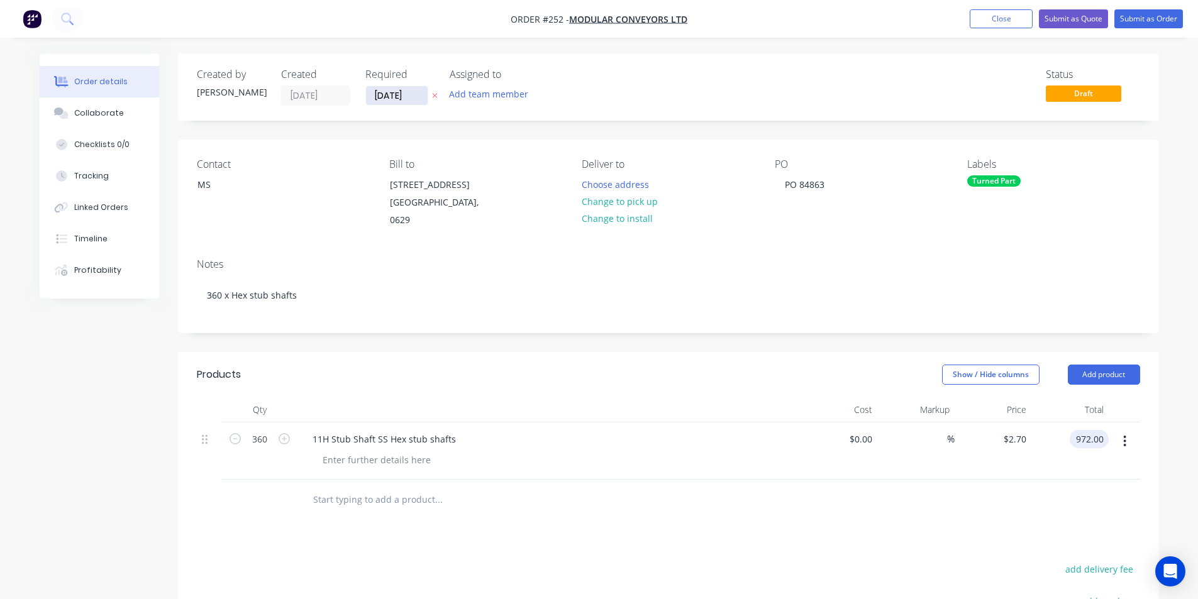
type input "$972.00"
click at [412, 95] on input "[DATE]" at bounding box center [397, 95] width 62 height 19
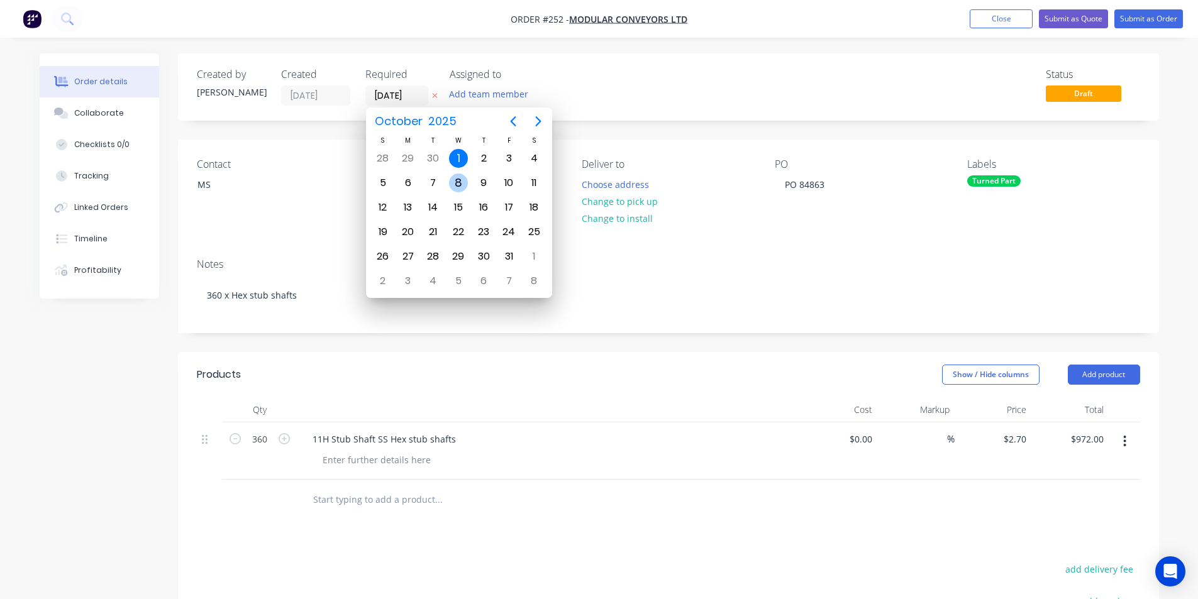
click at [456, 179] on div "8" at bounding box center [458, 183] width 19 height 19
type input "[DATE]"
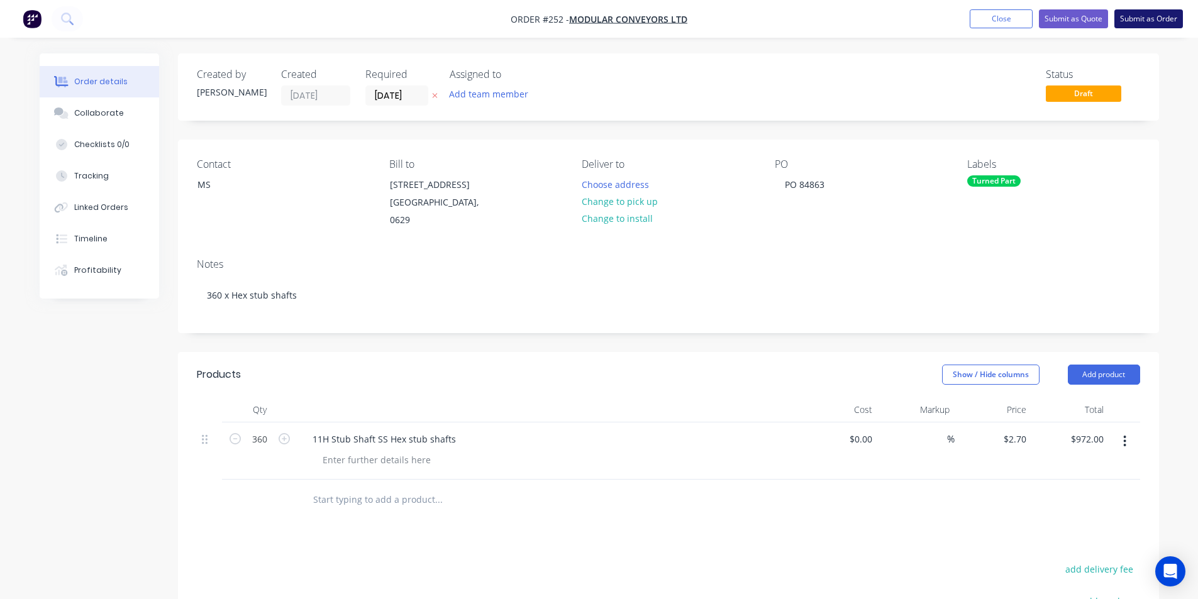
click at [1141, 18] on button "Submit as Order" at bounding box center [1148, 18] width 69 height 19
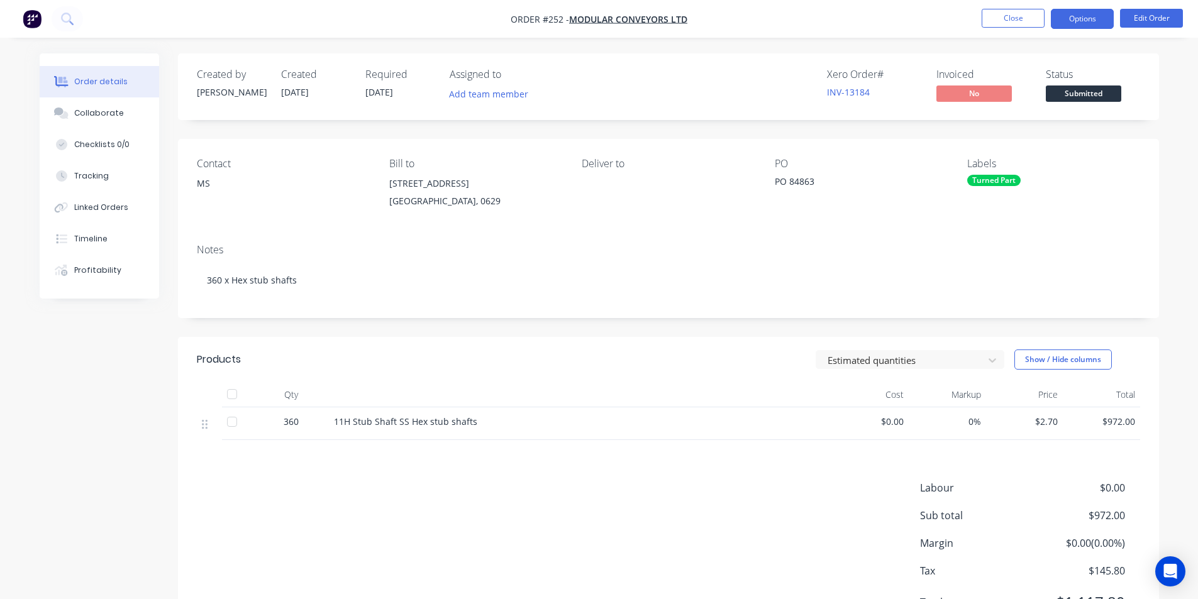
click at [1080, 19] on button "Options" at bounding box center [1082, 19] width 63 height 20
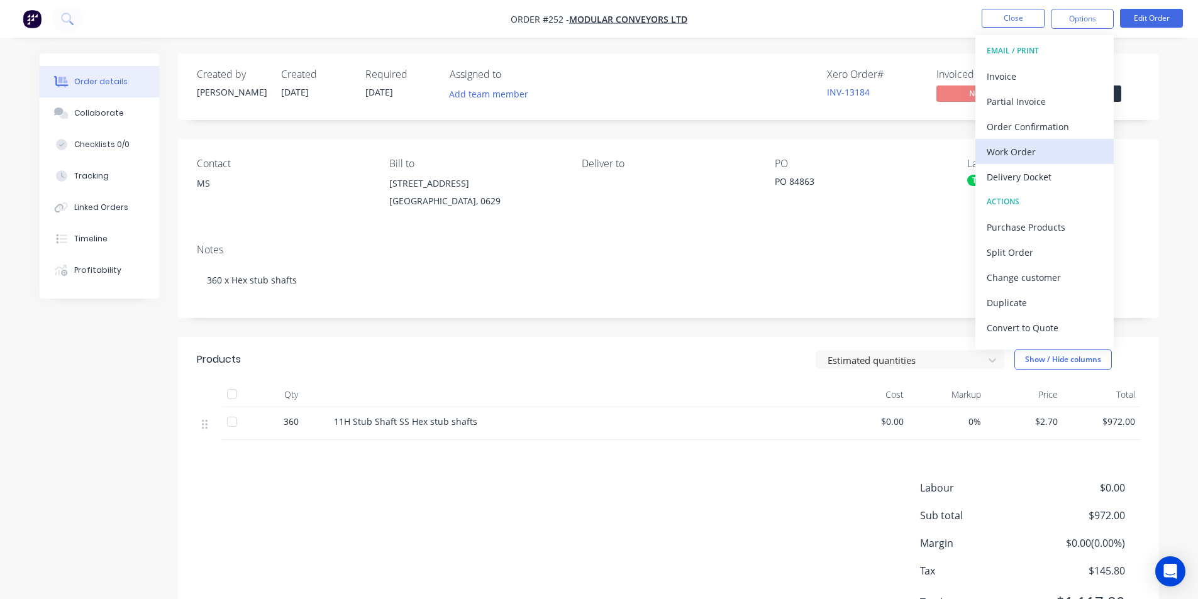
click at [1025, 155] on div "Work Order" at bounding box center [1045, 152] width 116 height 18
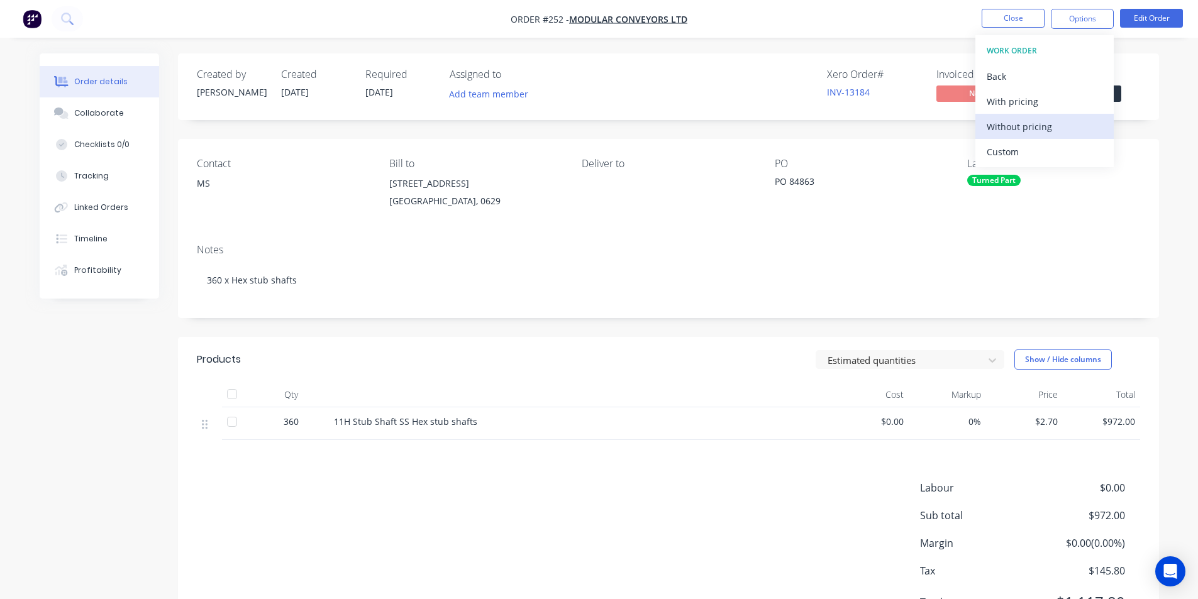
click at [1024, 126] on div "Without pricing" at bounding box center [1045, 127] width 116 height 18
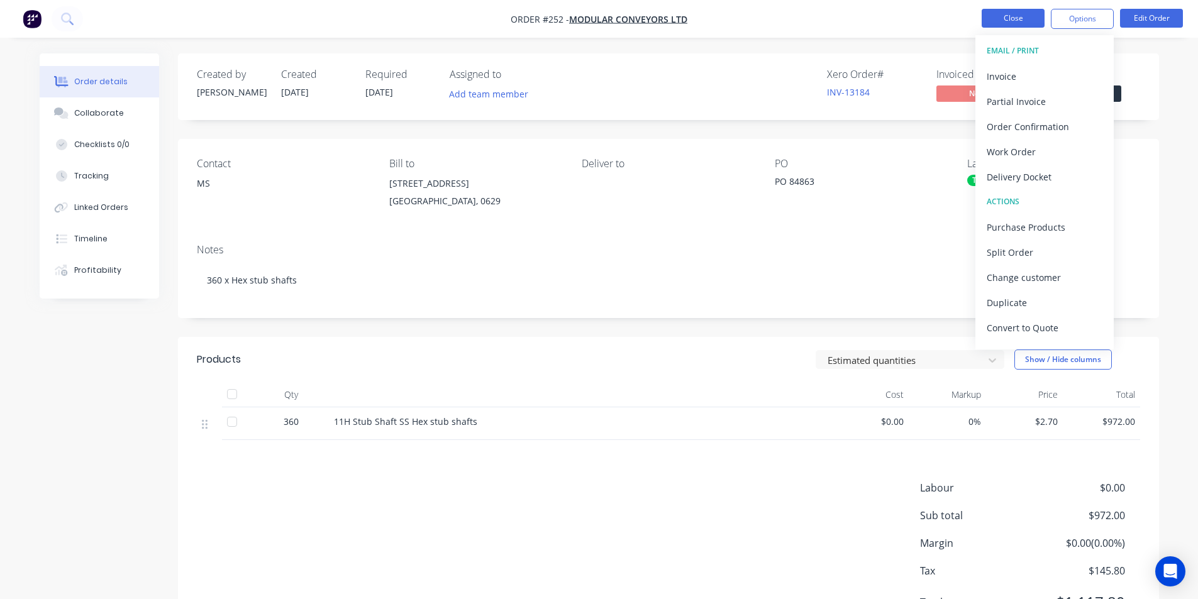
click at [1020, 16] on button "Close" at bounding box center [1012, 18] width 63 height 19
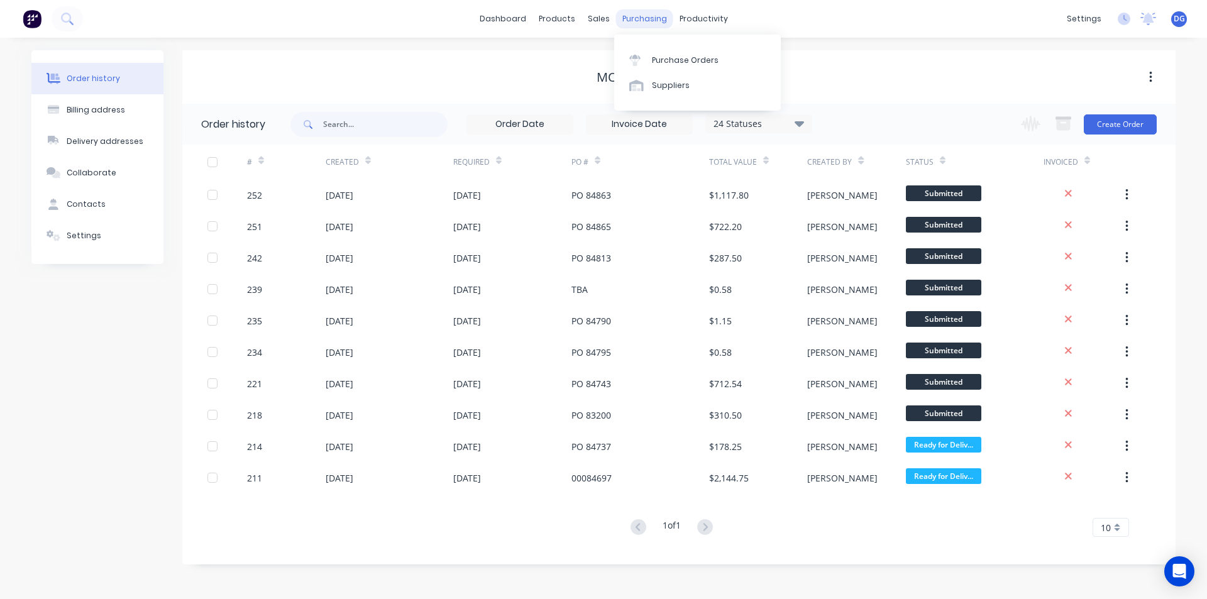
click at [646, 20] on div "purchasing" at bounding box center [644, 18] width 57 height 19
click at [679, 62] on div "Purchase Orders" at bounding box center [685, 60] width 67 height 11
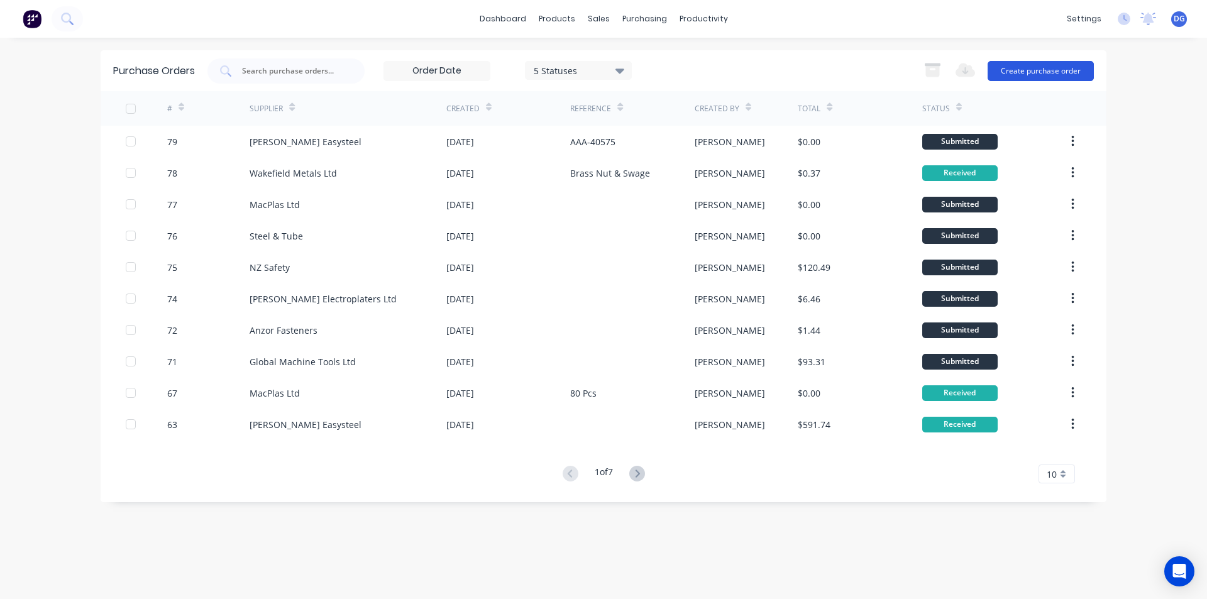
click at [1041, 67] on button "Create purchase order" at bounding box center [1041, 71] width 106 height 20
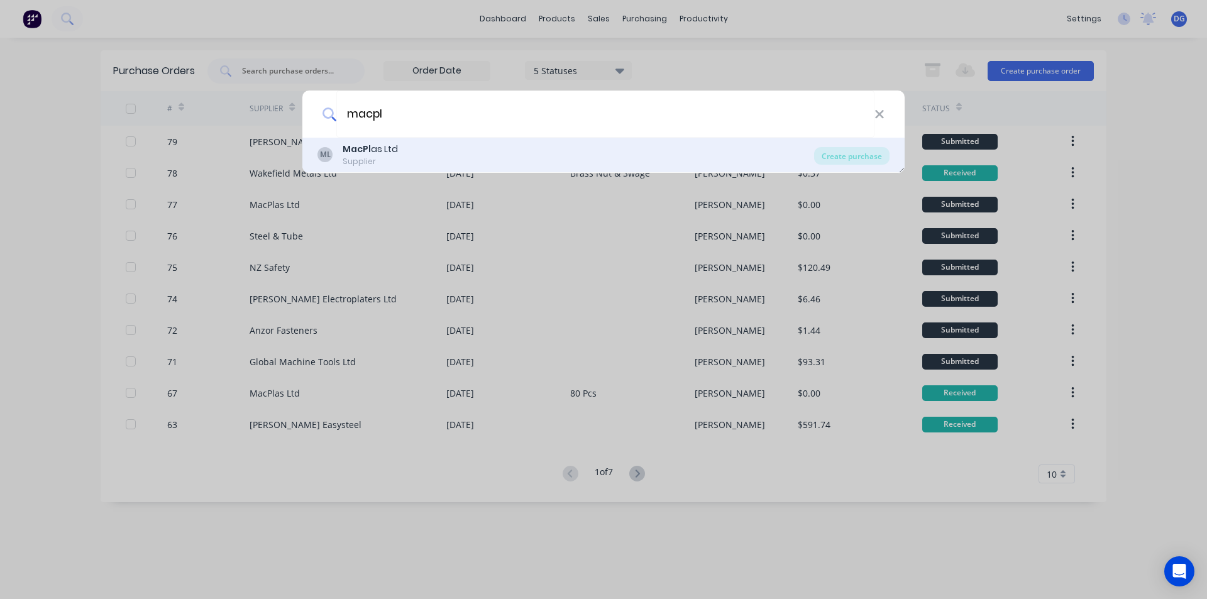
type input "macpl"
click at [379, 151] on div "MacPl as Ltd" at bounding box center [370, 149] width 55 height 13
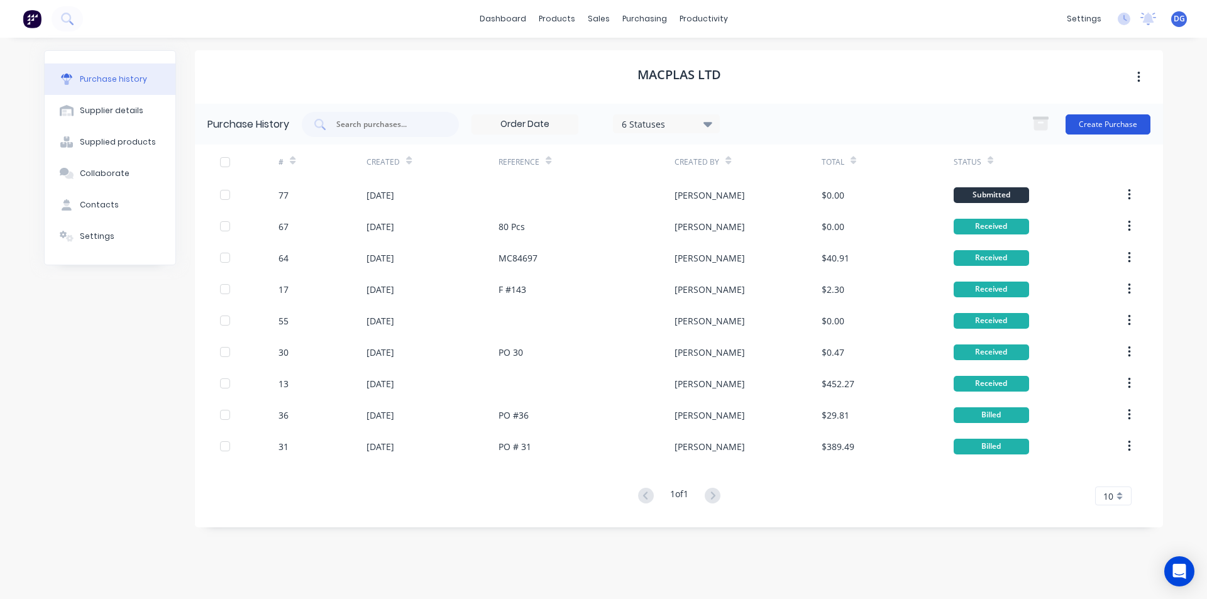
click at [1105, 123] on button "Create Purchase" at bounding box center [1108, 124] width 85 height 20
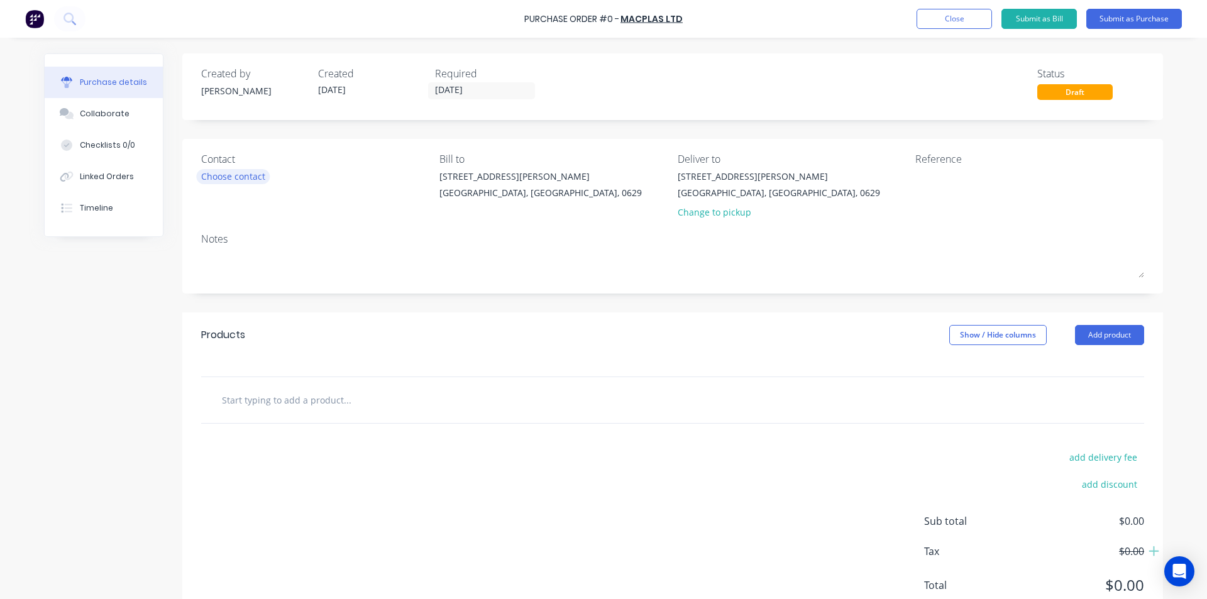
click at [240, 176] on div "Choose contact" at bounding box center [233, 176] width 64 height 13
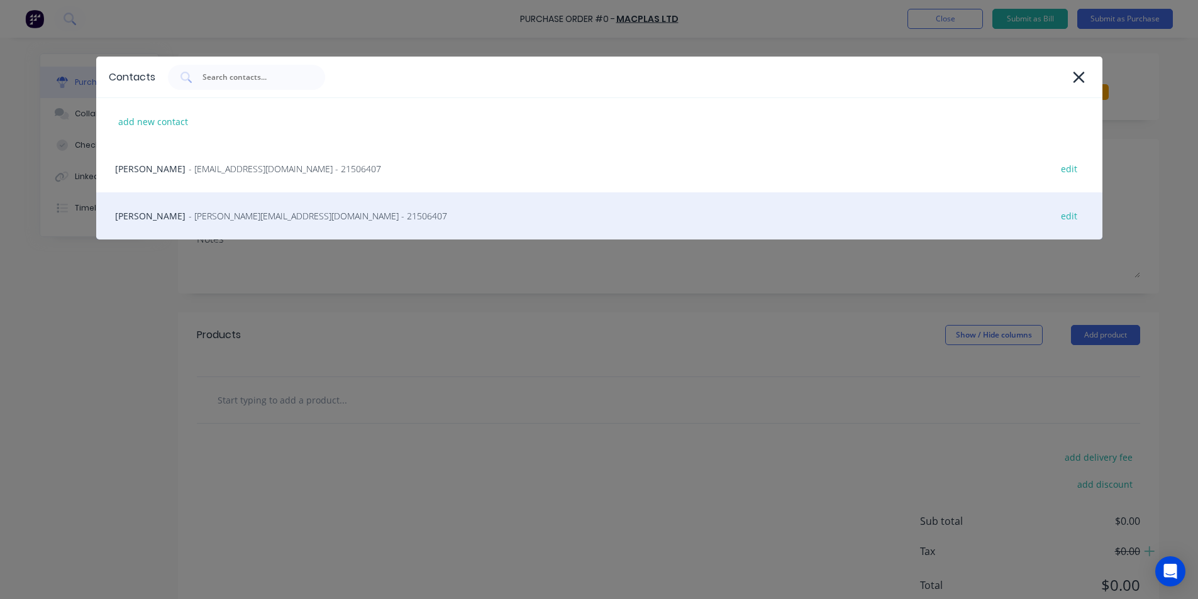
click at [203, 214] on span "- [PERSON_NAME][EMAIL_ADDRESS][DOMAIN_NAME] - 21506407" at bounding box center [318, 215] width 258 height 13
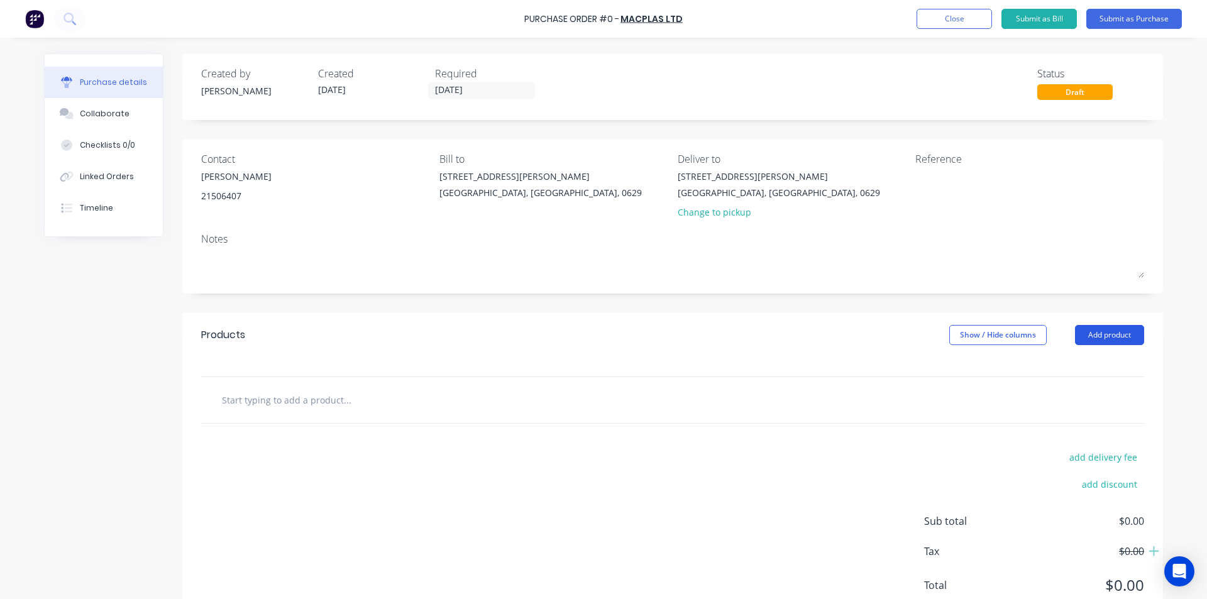
click at [1096, 334] on button "Add product" at bounding box center [1109, 335] width 69 height 20
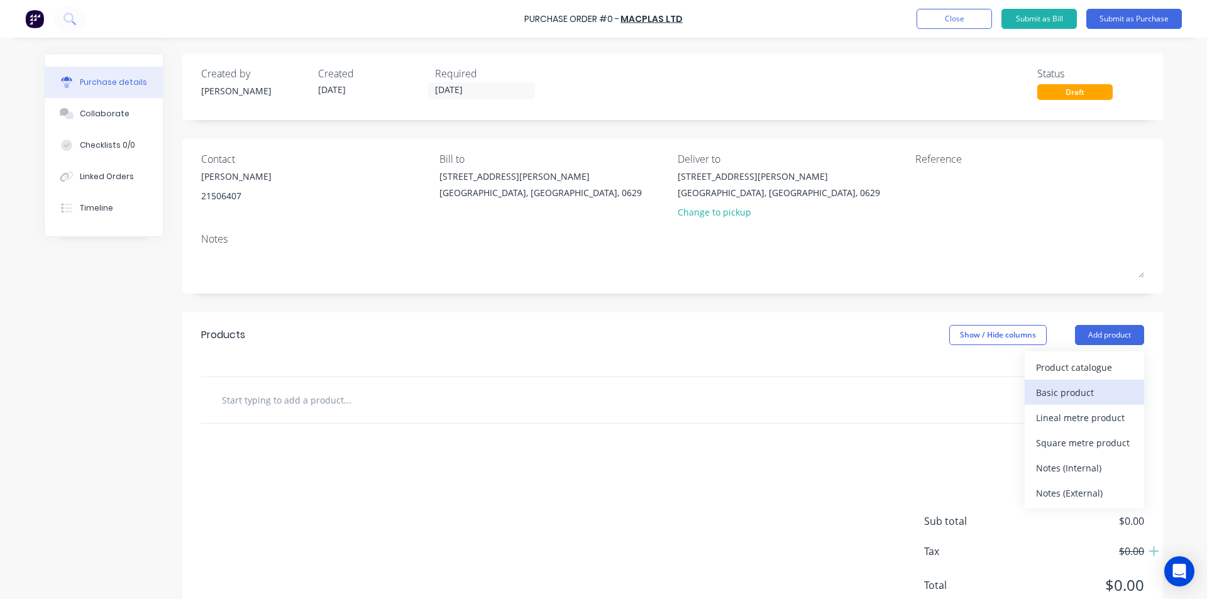
click at [1069, 390] on div "Basic product" at bounding box center [1084, 393] width 97 height 18
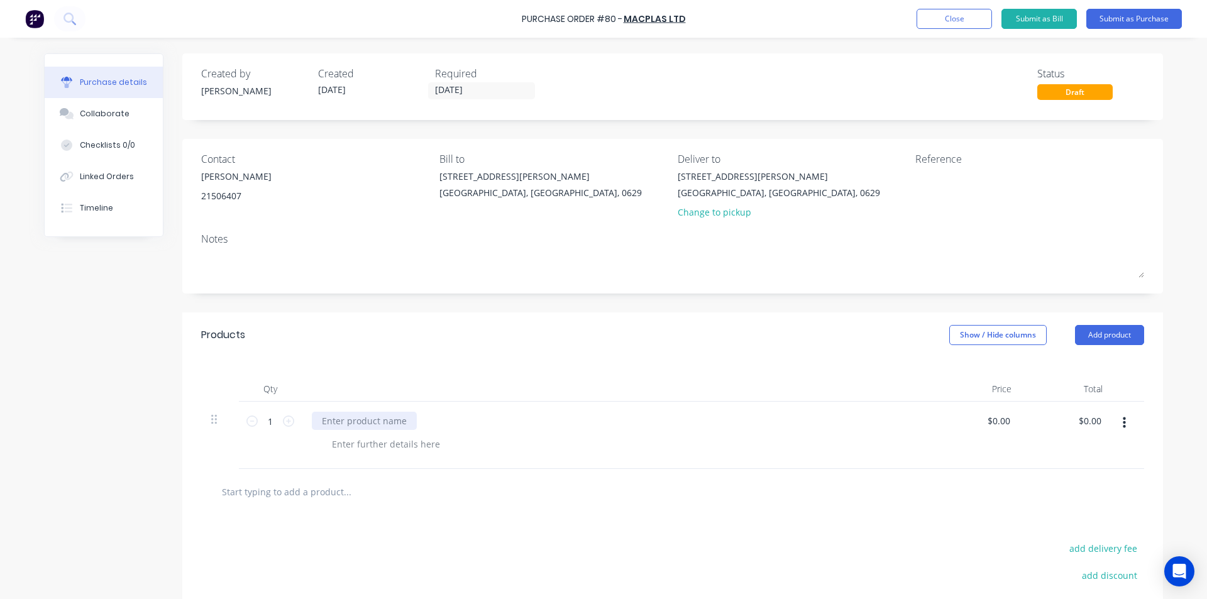
click at [330, 420] on div at bounding box center [364, 421] width 105 height 18
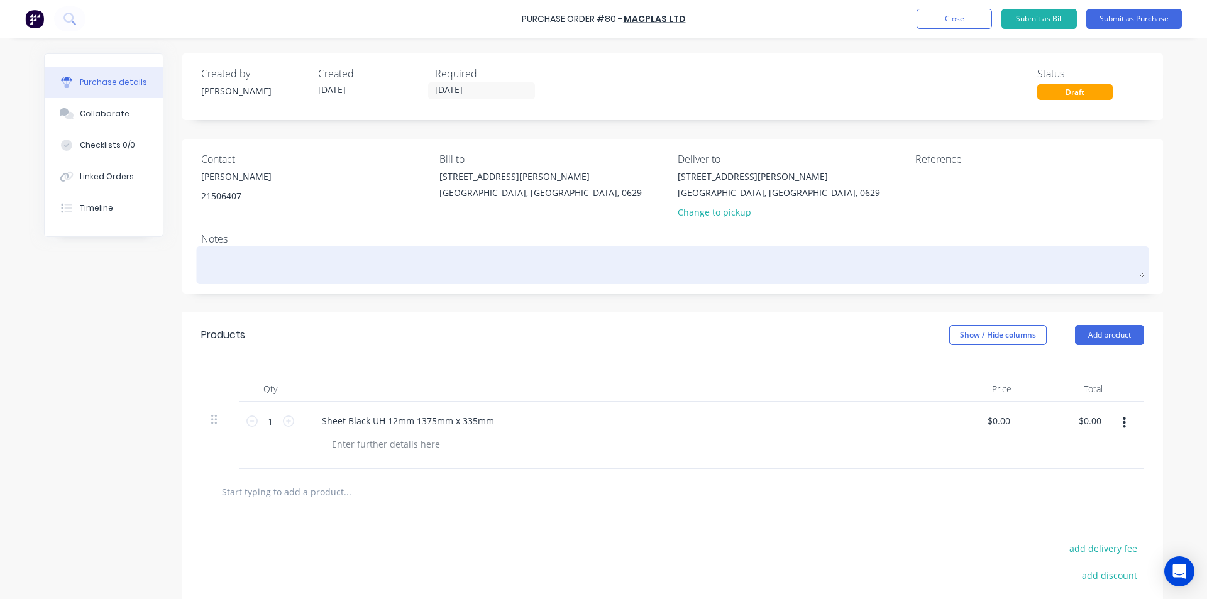
click at [233, 263] on textarea at bounding box center [672, 264] width 943 height 28
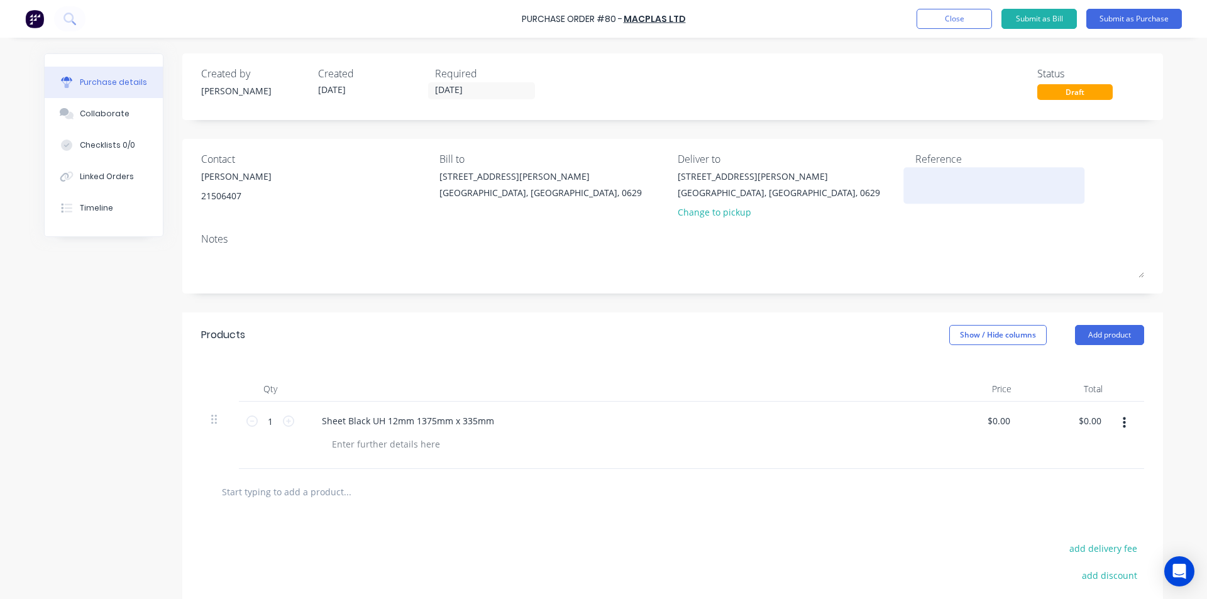
click at [931, 187] on textarea at bounding box center [993, 184] width 157 height 28
type textarea "F # 246"
type textarea "x"
type textarea "F # 246"
click at [1134, 19] on button "Submit as Purchase" at bounding box center [1134, 19] width 96 height 20
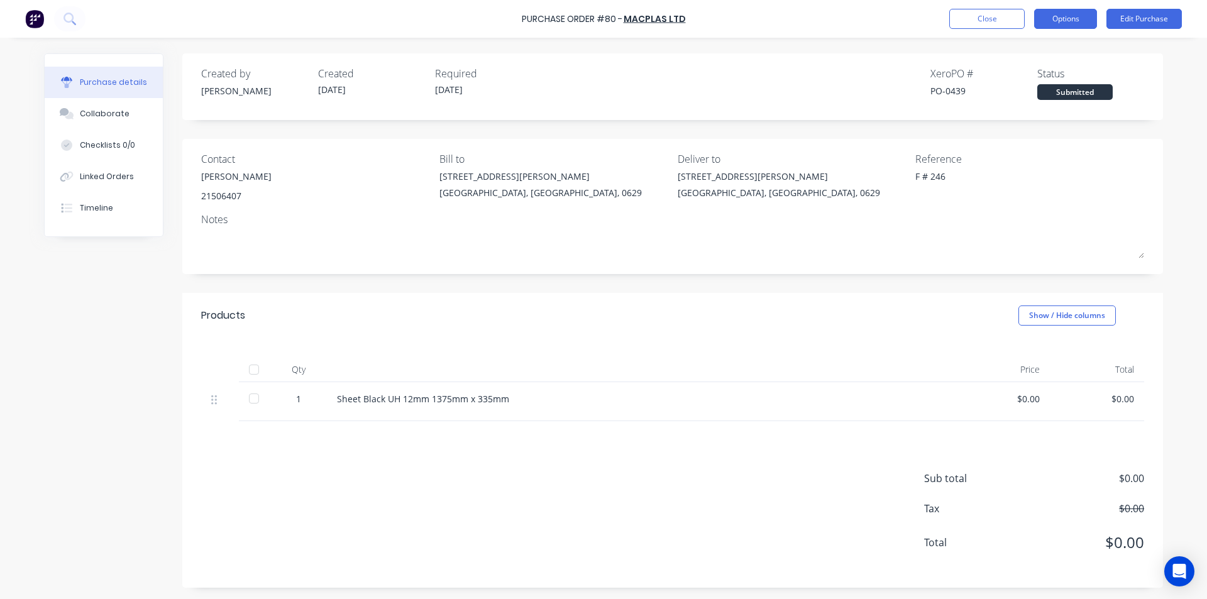
click at [1060, 18] on button "Options" at bounding box center [1065, 19] width 63 height 20
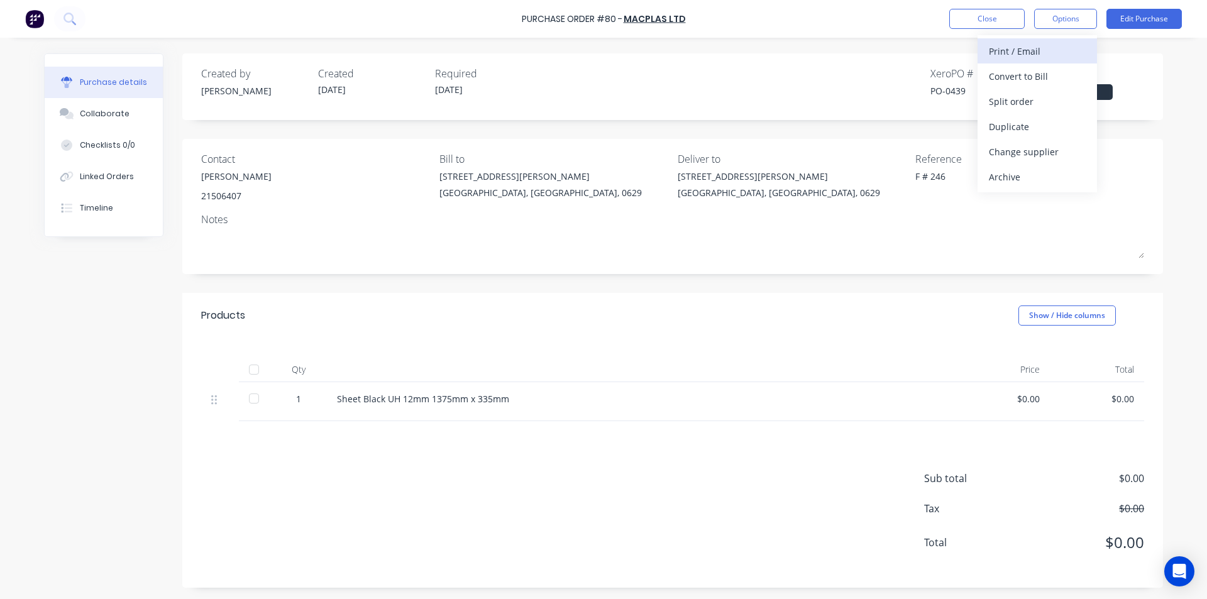
click at [1038, 49] on div "Print / Email" at bounding box center [1037, 51] width 97 height 18
click at [1018, 77] on div "With pricing" at bounding box center [1037, 76] width 97 height 18
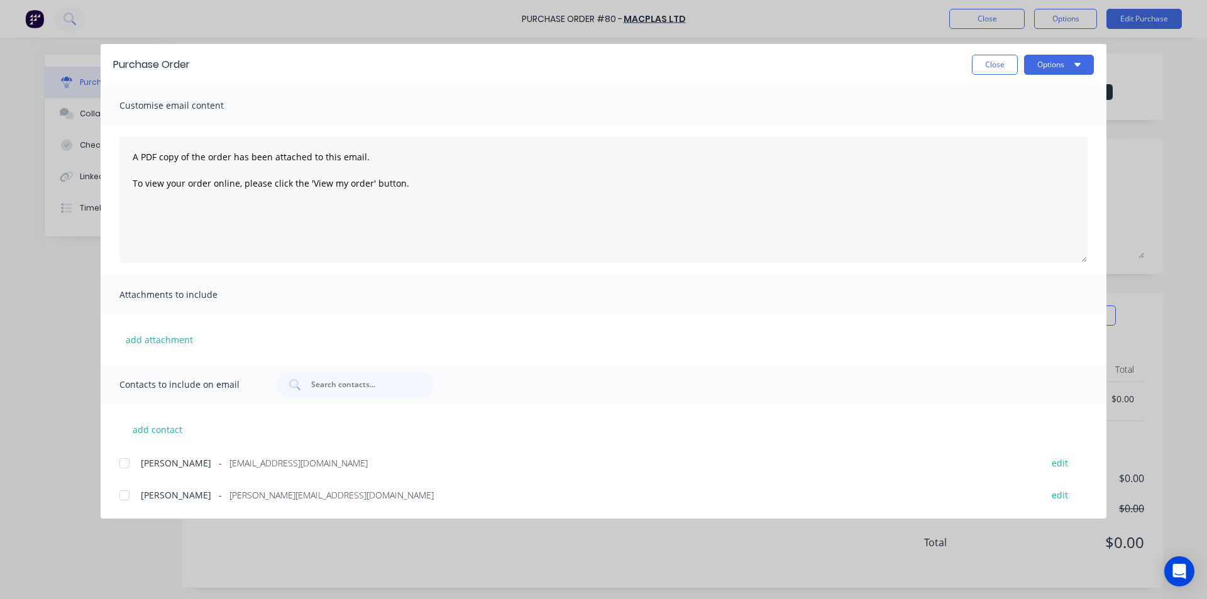
click at [126, 496] on div at bounding box center [124, 495] width 25 height 25
click at [1048, 70] on button "Options" at bounding box center [1059, 65] width 70 height 20
click at [1024, 146] on div "Email" at bounding box center [1034, 147] width 97 height 18
click at [996, 63] on button "Close" at bounding box center [995, 65] width 46 height 20
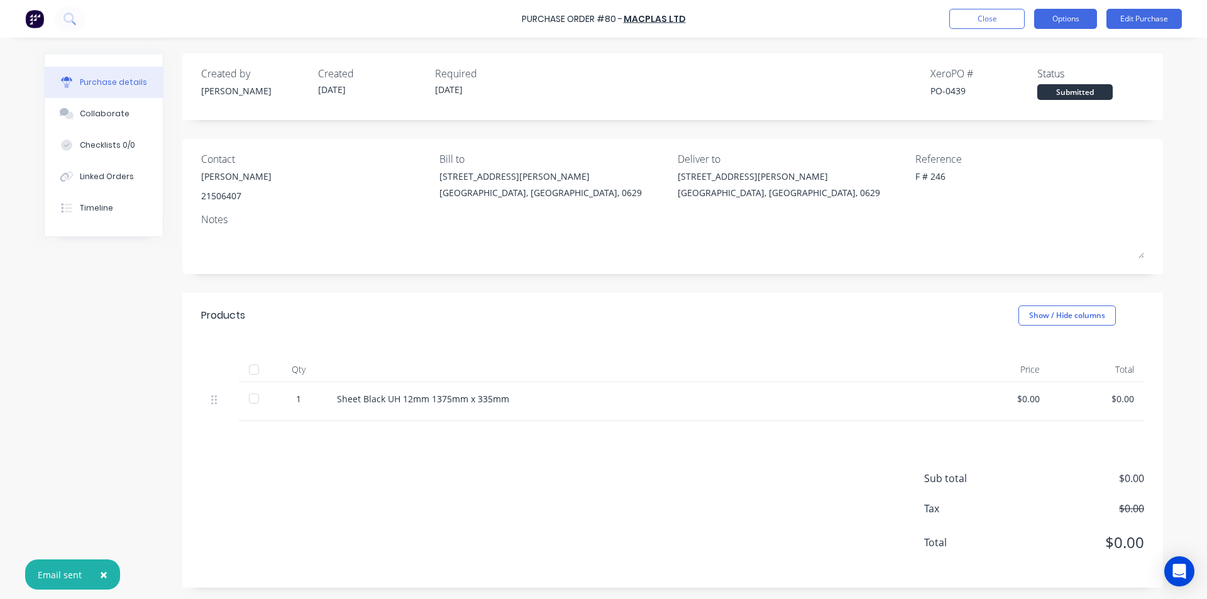
click at [1075, 25] on button "Options" at bounding box center [1065, 19] width 63 height 20
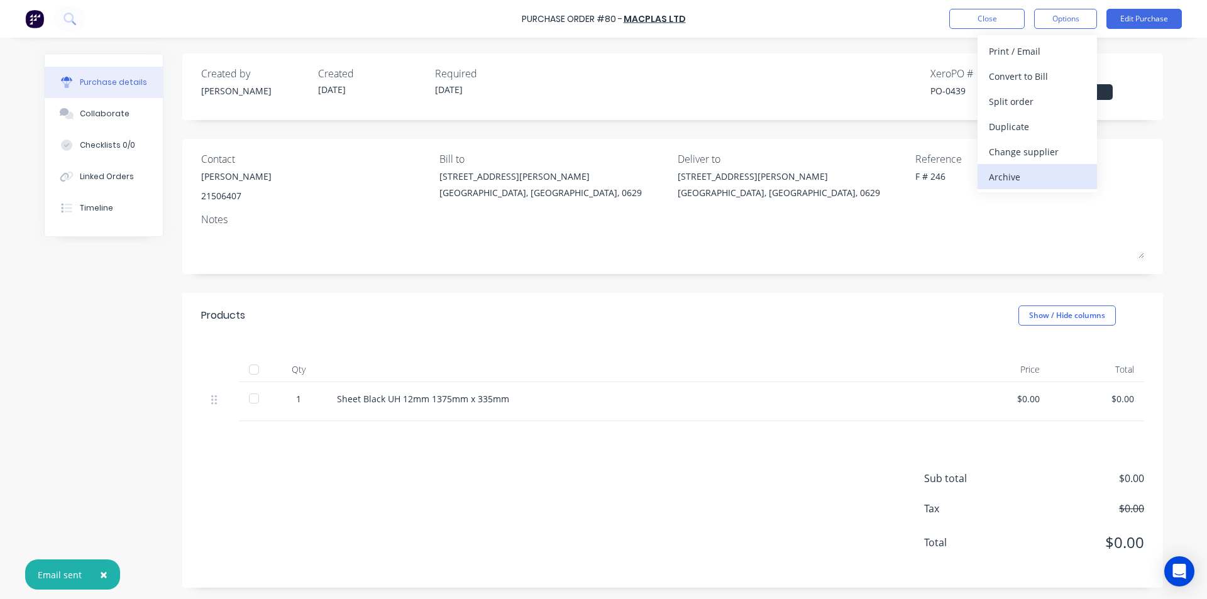
type textarea "x"
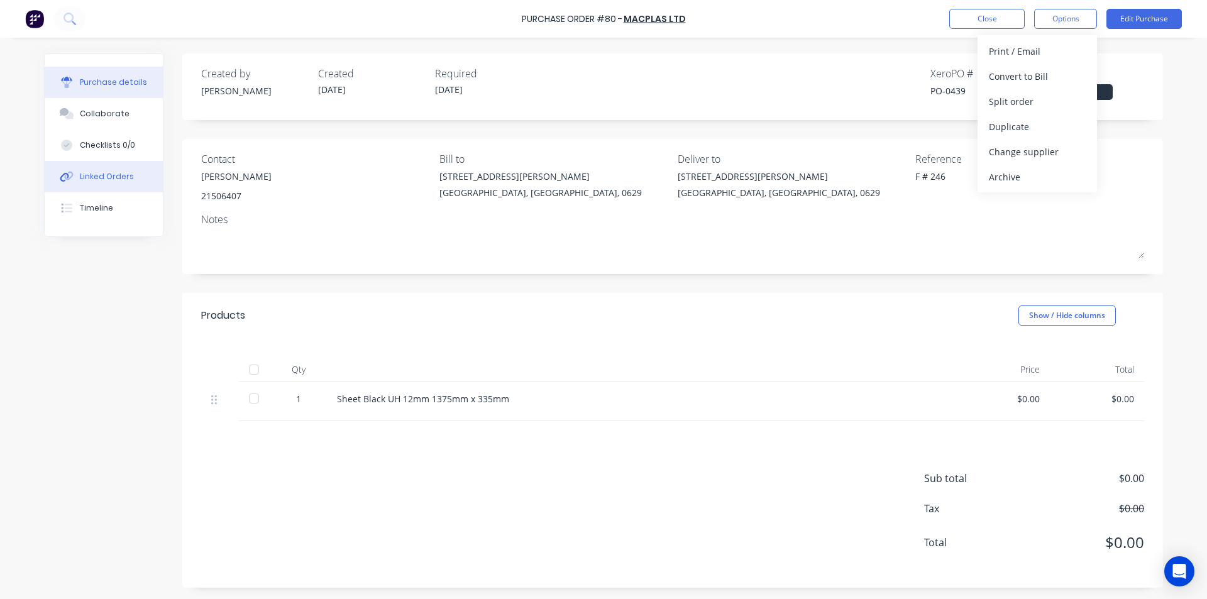
click at [94, 175] on div "Linked Orders" at bounding box center [107, 176] width 54 height 11
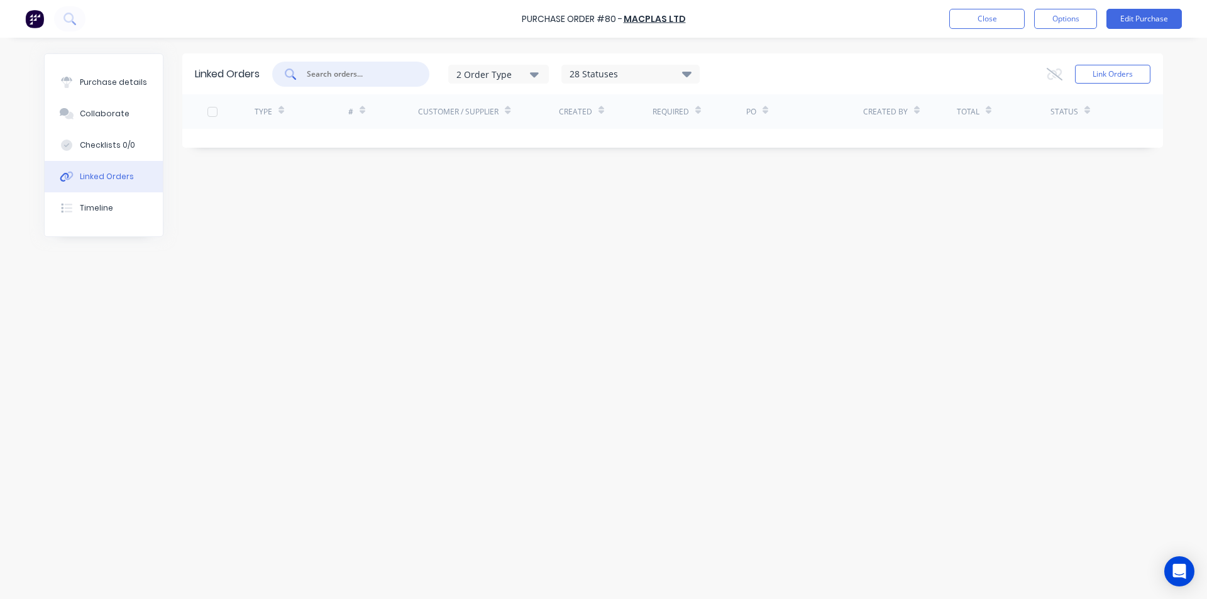
click at [351, 73] on input "text" at bounding box center [358, 74] width 104 height 13
click at [536, 74] on icon "button" at bounding box center [534, 74] width 9 height 5
click at [557, 131] on div "button" at bounding box center [553, 130] width 25 height 25
click at [342, 77] on input "246" at bounding box center [358, 74] width 104 height 13
type input "2"
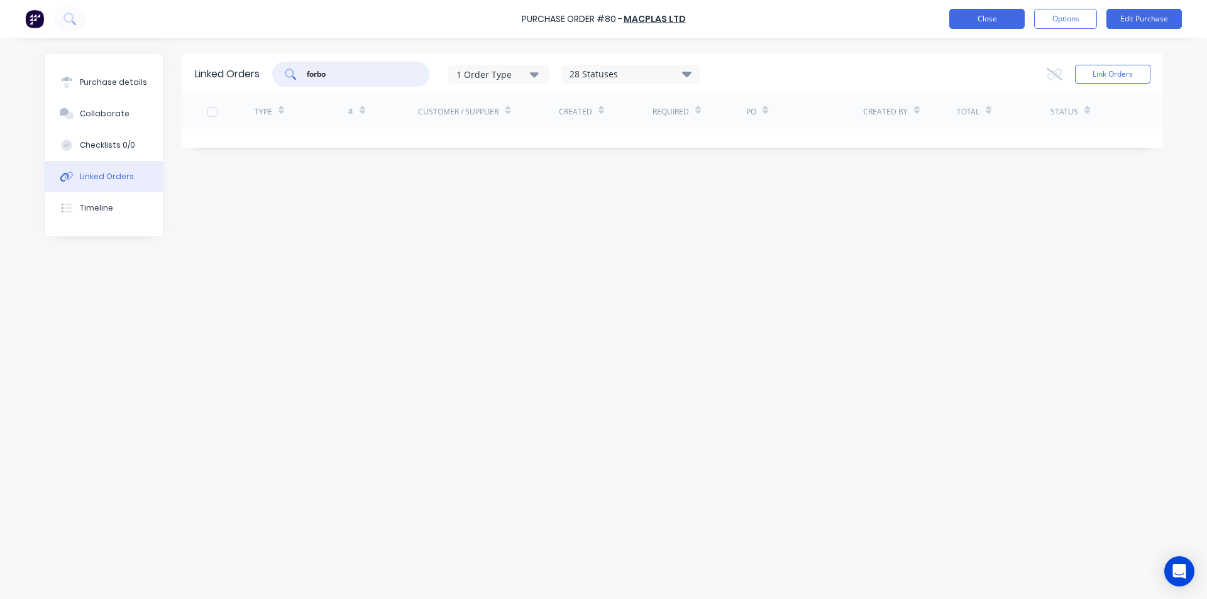
type input "forbo"
click at [994, 22] on button "Close" at bounding box center [986, 19] width 75 height 20
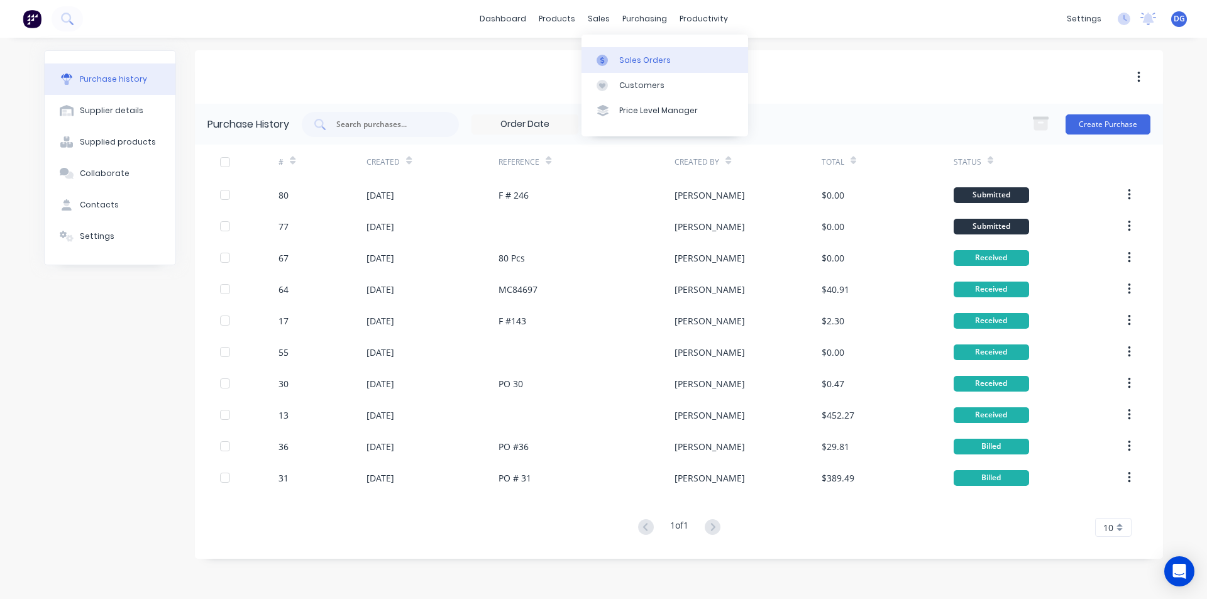
click at [630, 60] on div "Sales Orders" at bounding box center [645, 60] width 52 height 11
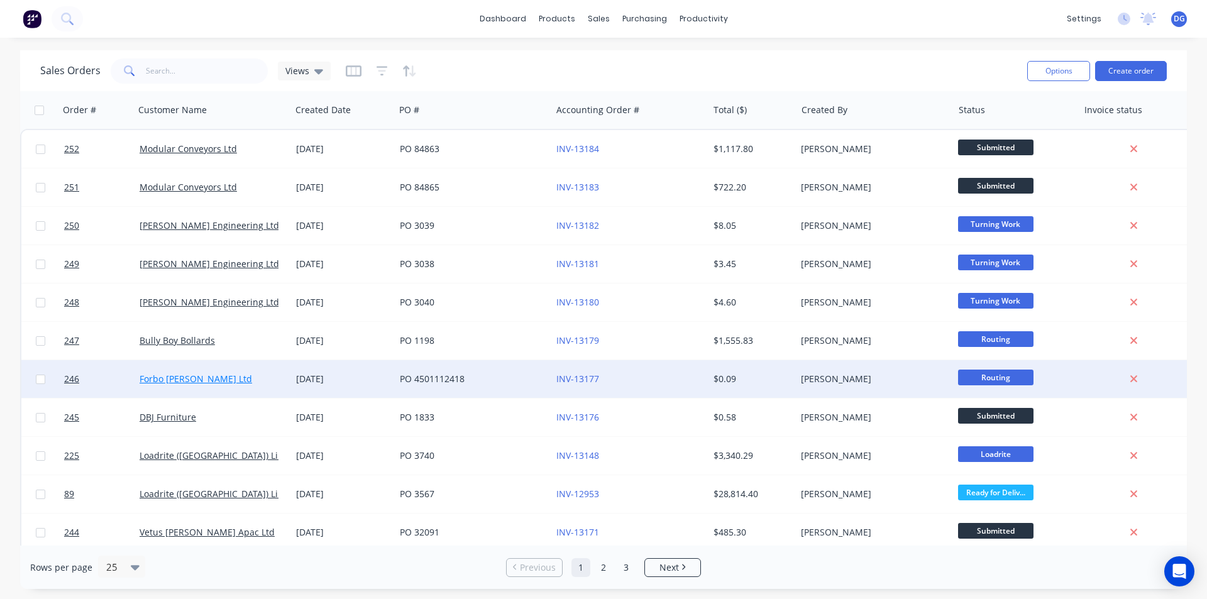
click at [180, 379] on link "Forbo [PERSON_NAME] Ltd" at bounding box center [196, 379] width 113 height 12
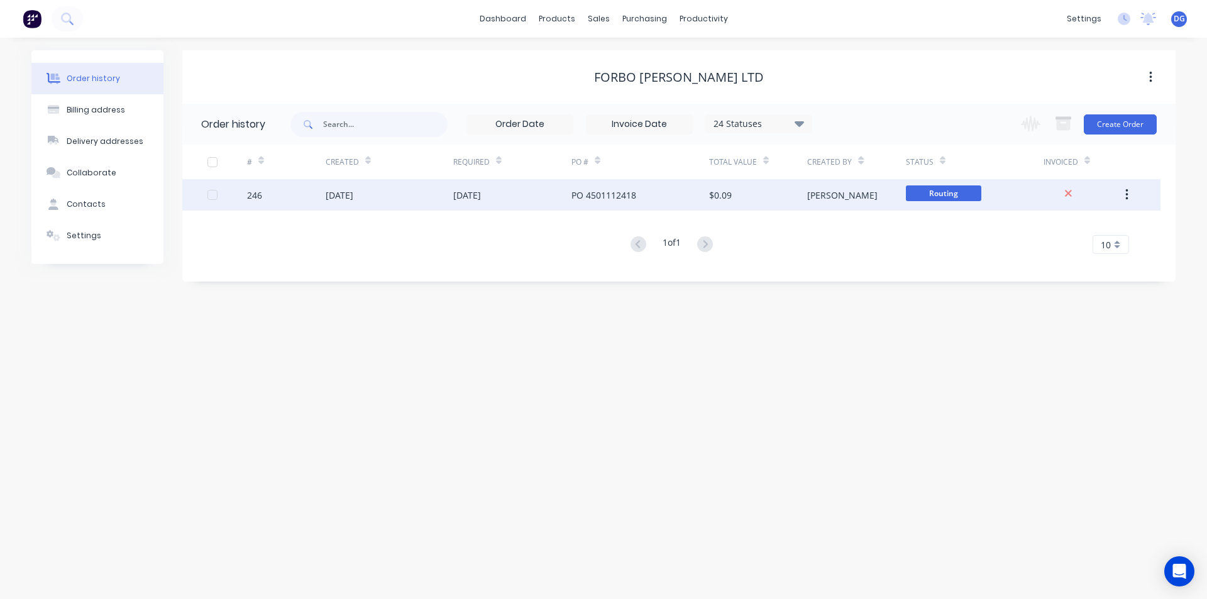
click at [340, 194] on div "[DATE]" at bounding box center [340, 195] width 28 height 13
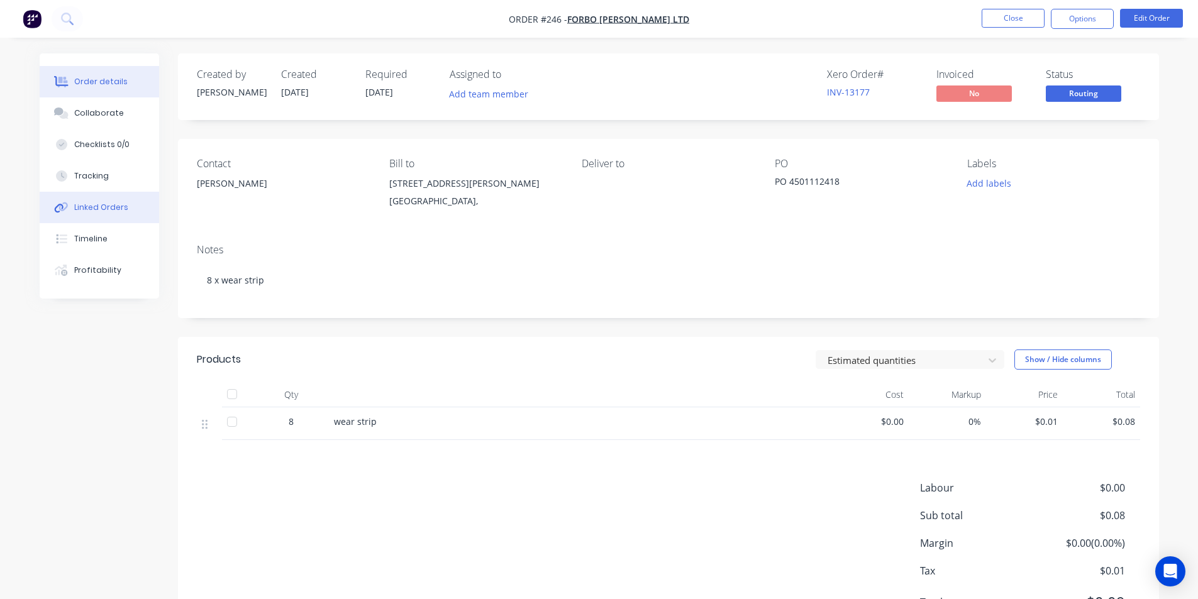
click at [86, 206] on div "Linked Orders" at bounding box center [101, 207] width 54 height 11
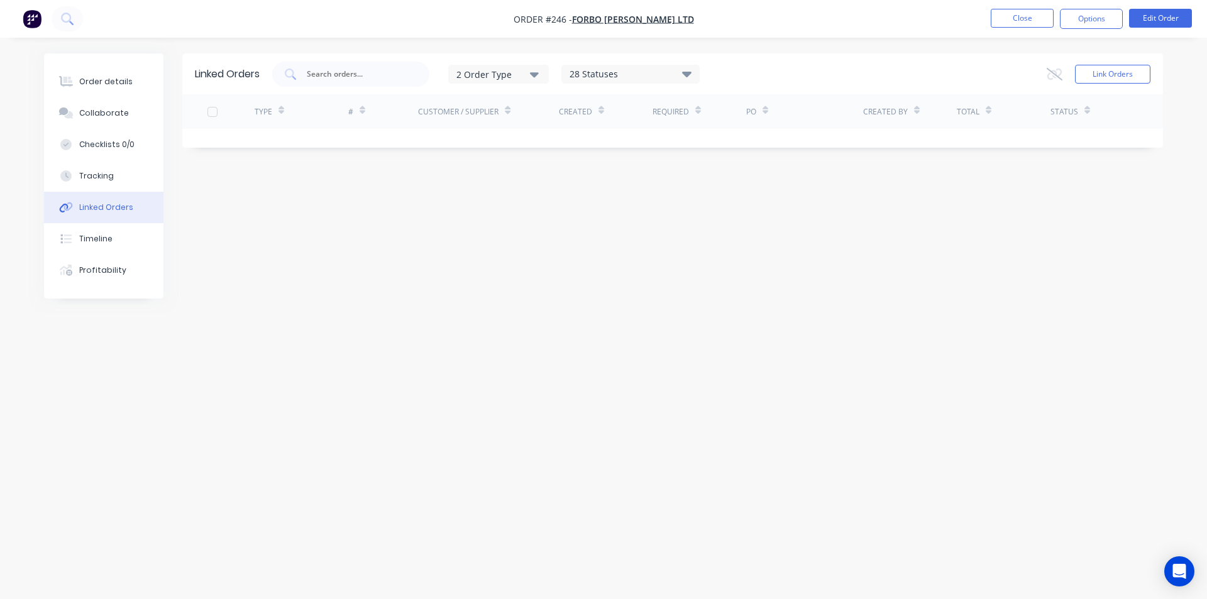
click at [537, 72] on icon "button" at bounding box center [534, 74] width 9 height 14
click at [1120, 72] on button "Link Orders" at bounding box center [1112, 74] width 75 height 19
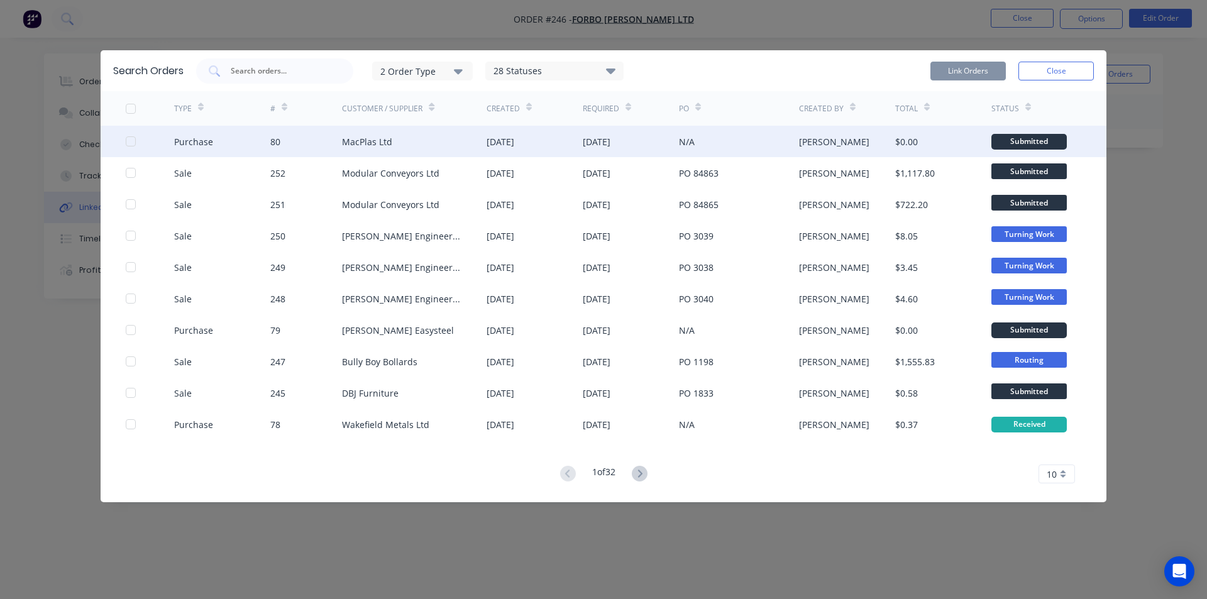
click at [378, 141] on div "MacPlas Ltd" at bounding box center [367, 141] width 50 height 13
click at [132, 140] on div at bounding box center [130, 141] width 25 height 25
click at [960, 65] on button "Link Orders" at bounding box center [968, 71] width 75 height 19
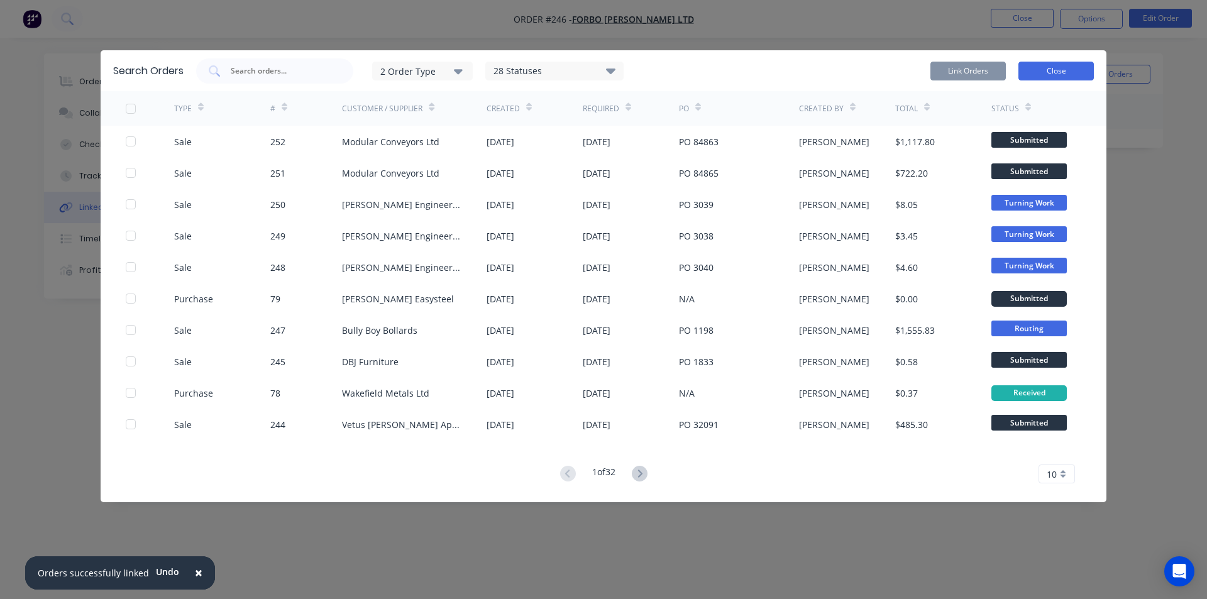
click at [1050, 70] on button "Close" at bounding box center [1056, 71] width 75 height 19
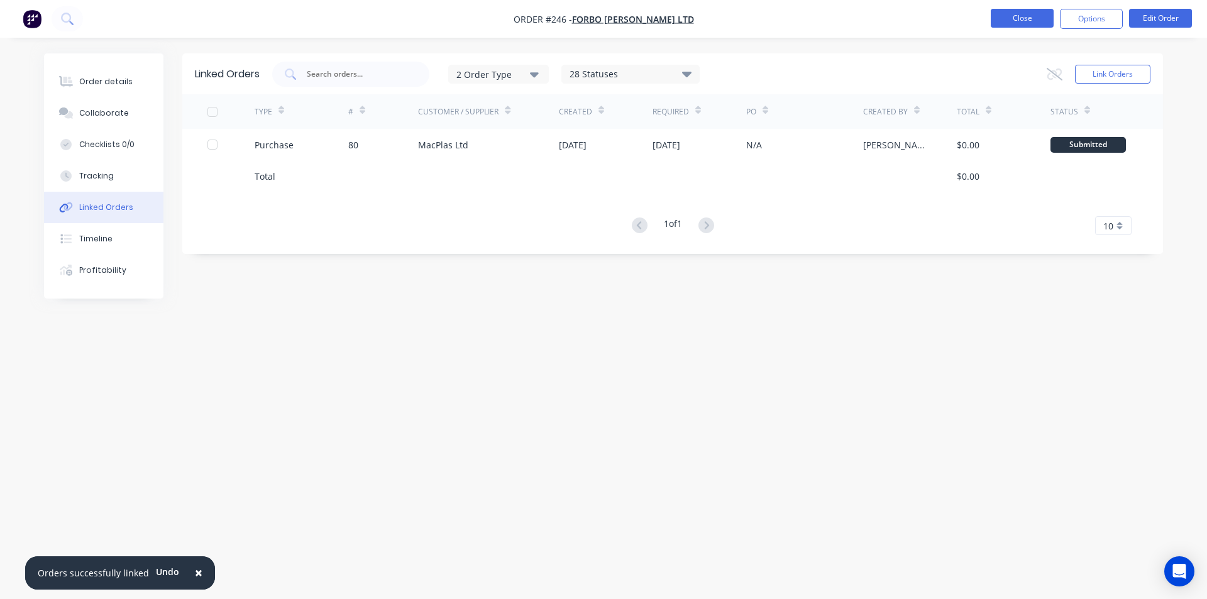
click at [1032, 20] on button "Close" at bounding box center [1022, 18] width 63 height 19
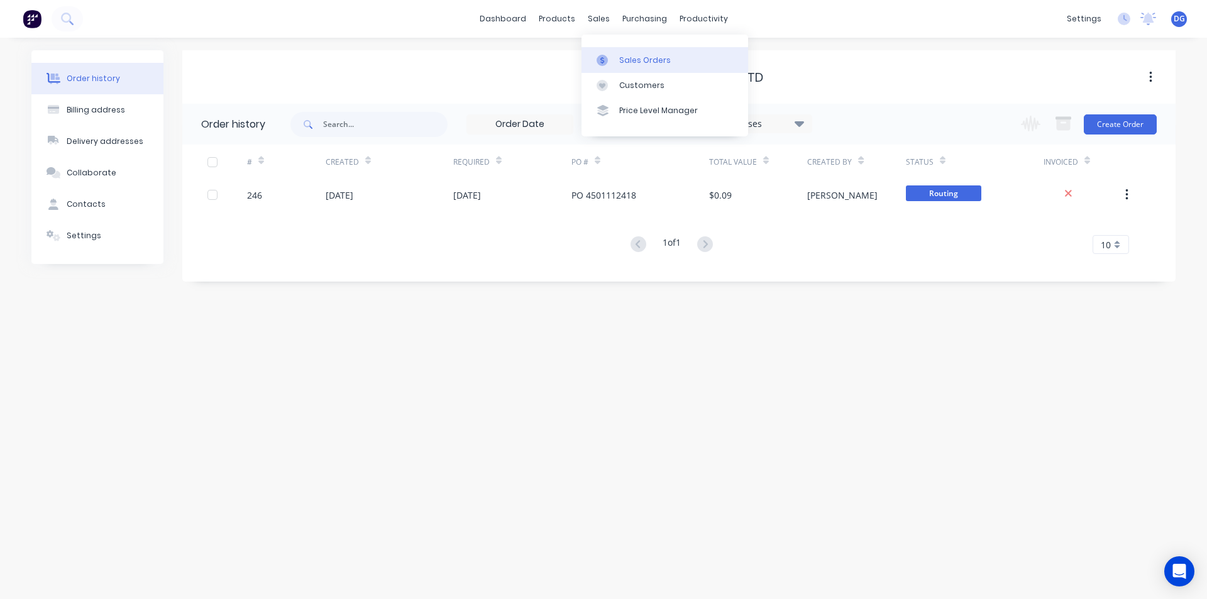
click at [629, 62] on div "Sales Orders" at bounding box center [645, 60] width 52 height 11
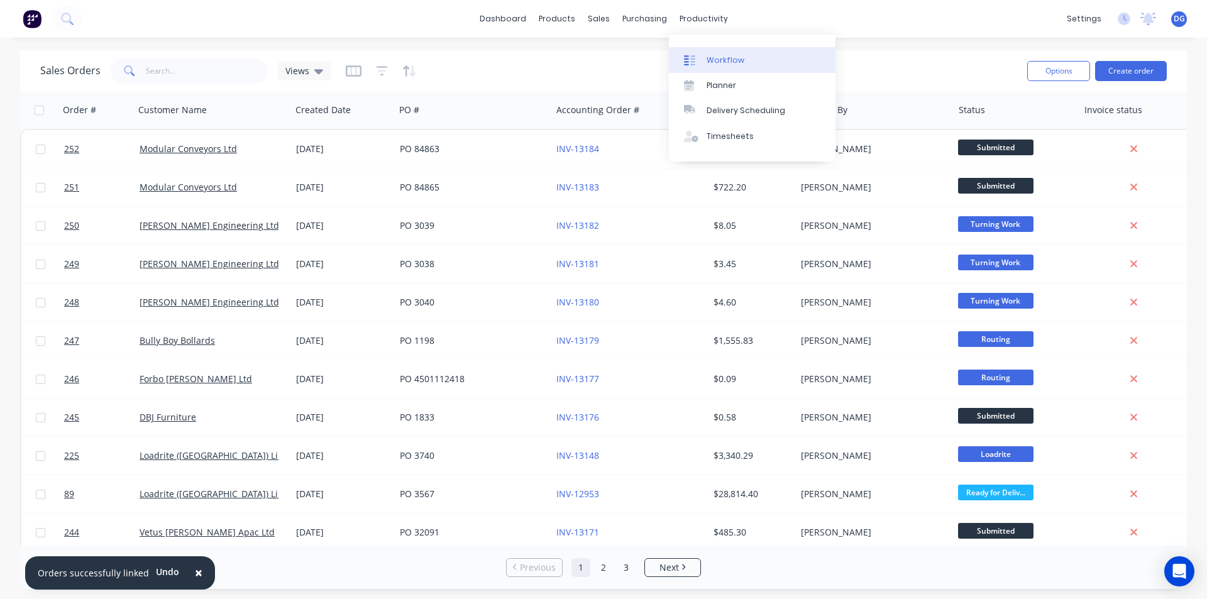
click at [729, 58] on div "Workflow" at bounding box center [726, 60] width 38 height 11
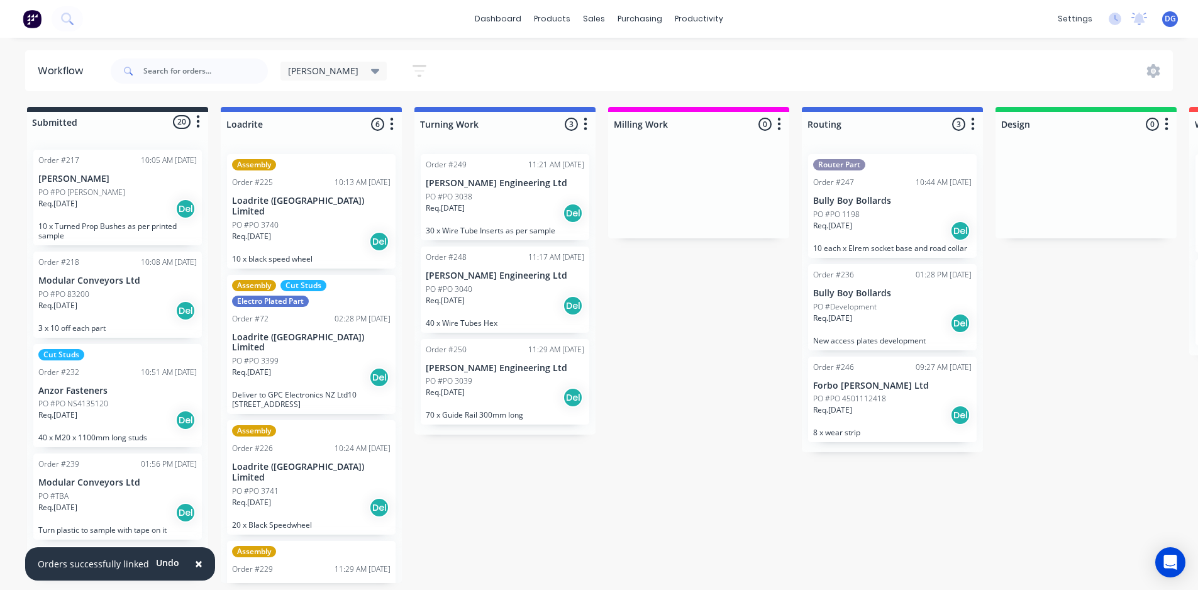
click at [195, 563] on span "×" at bounding box center [199, 564] width 8 height 18
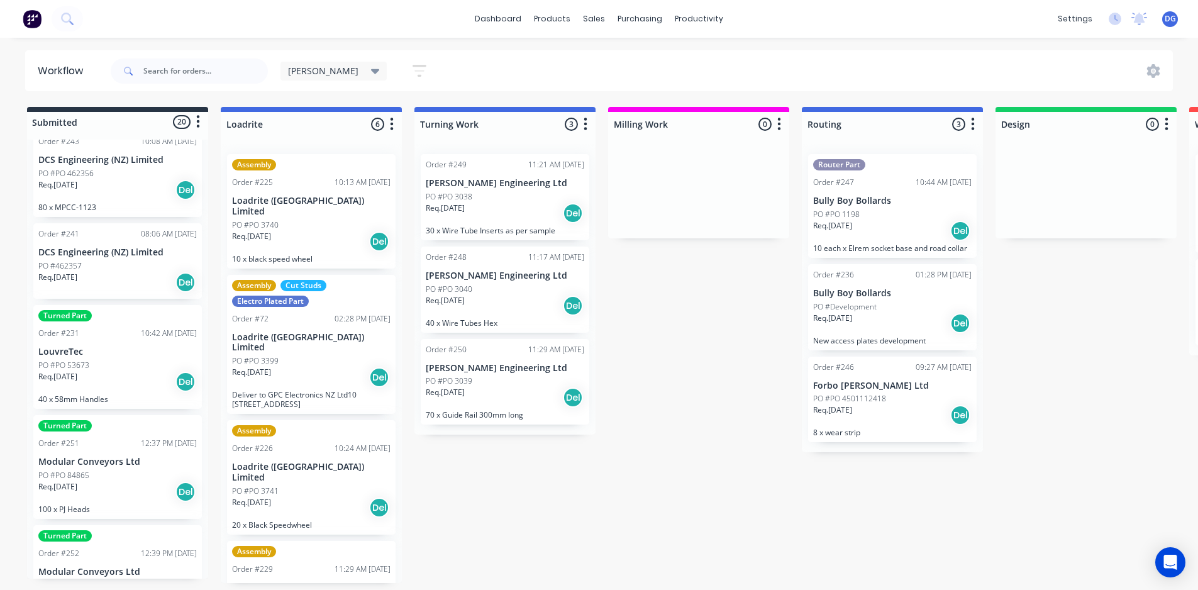
scroll to position [1551, 0]
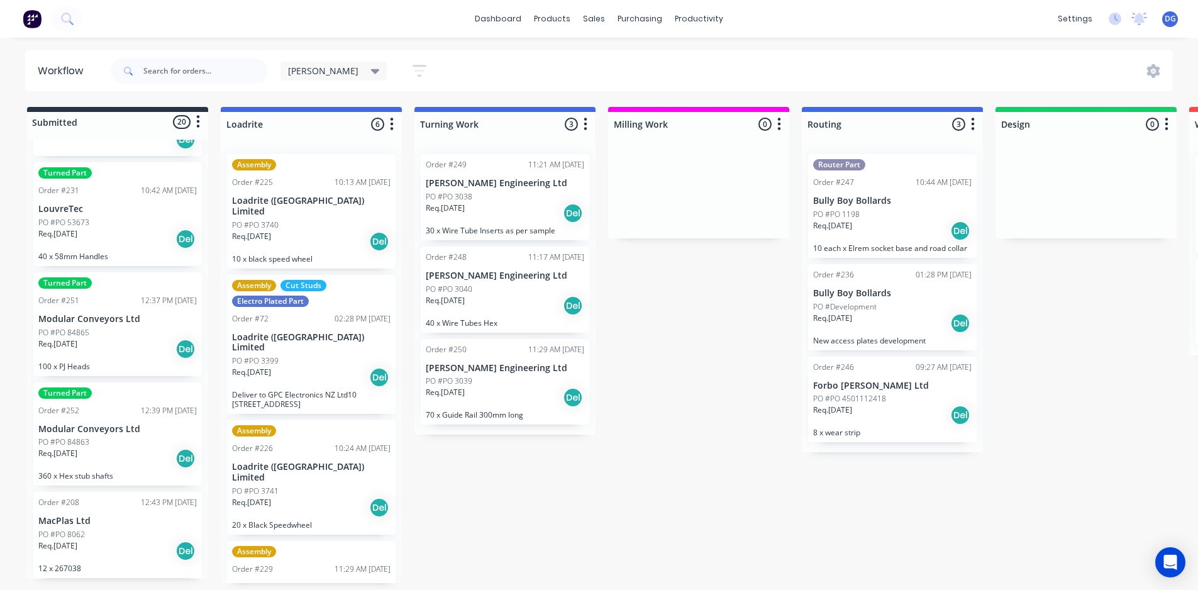
click at [123, 545] on div "Req. [DATE] Del" at bounding box center [117, 550] width 158 height 21
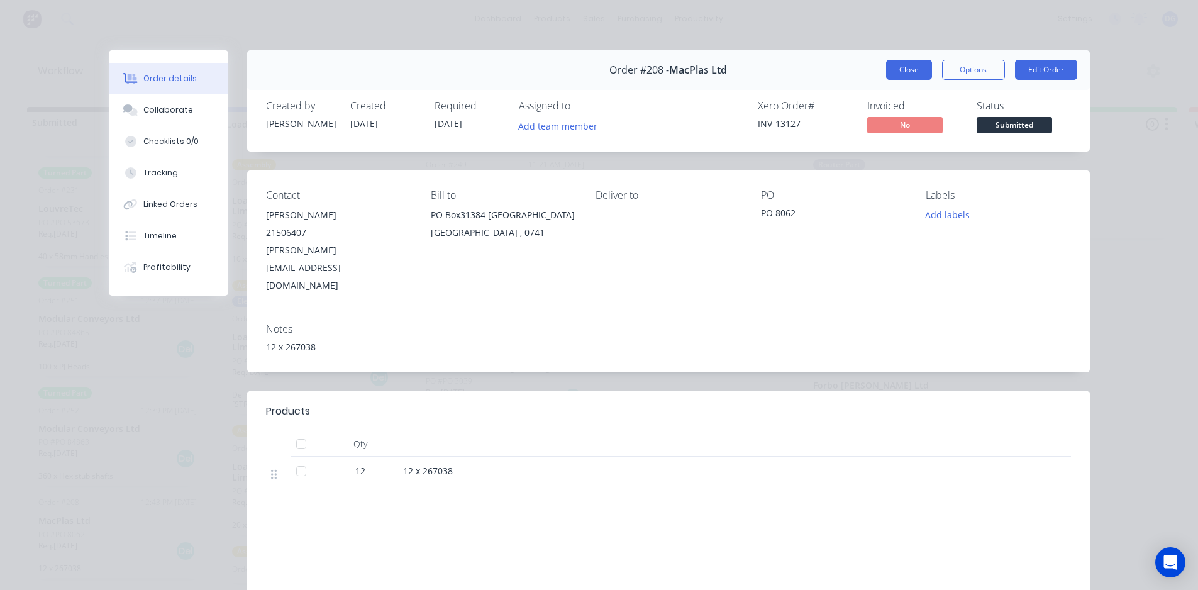
click at [898, 74] on button "Close" at bounding box center [909, 70] width 46 height 20
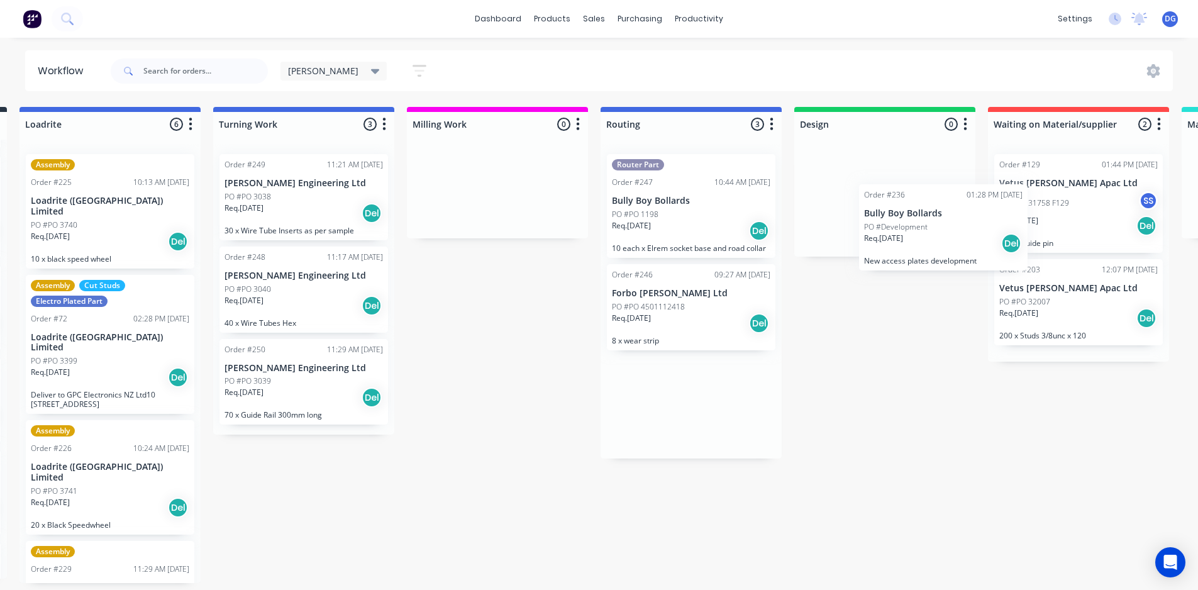
scroll to position [0, 223]
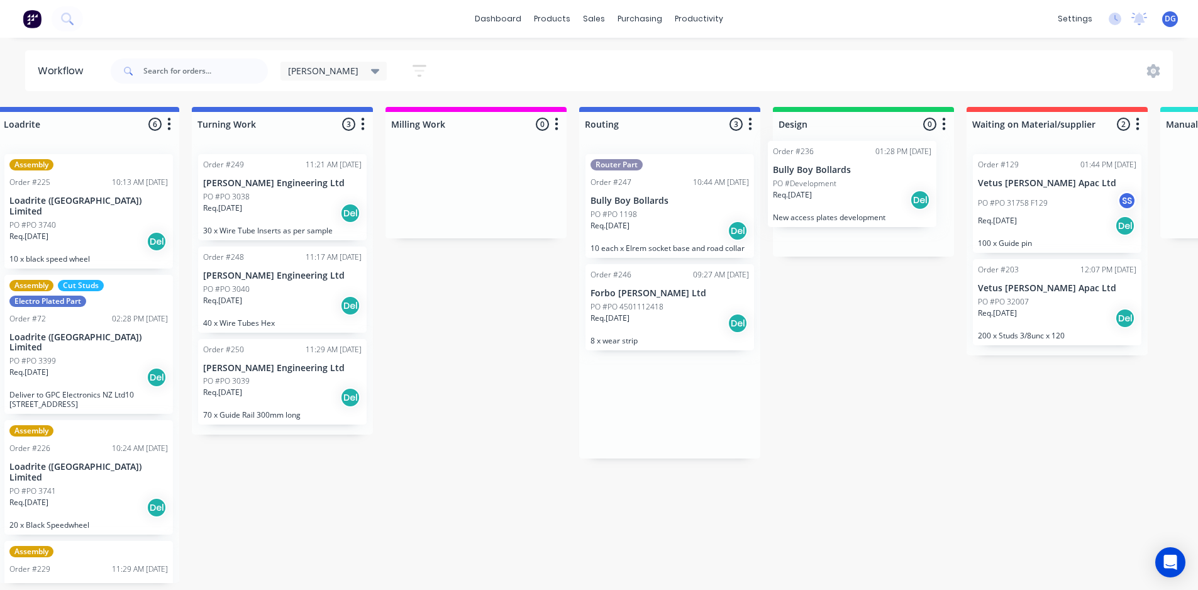
drag, startPoint x: 874, startPoint y: 322, endPoint x: 842, endPoint y: 197, distance: 129.2
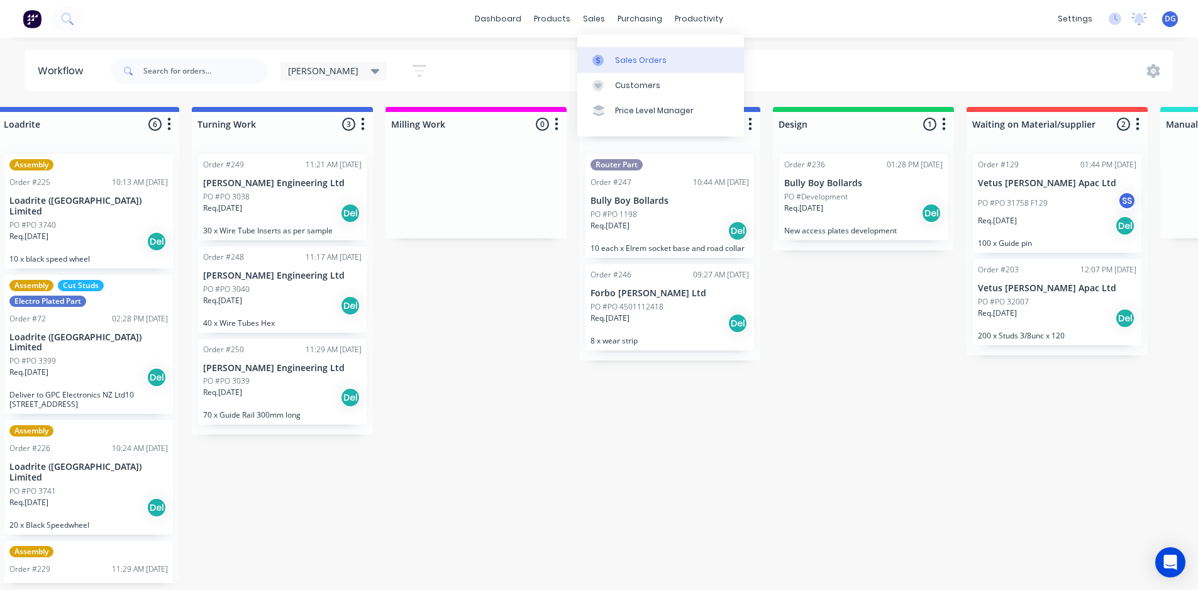
click at [627, 62] on div "Sales Orders" at bounding box center [641, 60] width 52 height 11
